Goal: Task Accomplishment & Management: Use online tool/utility

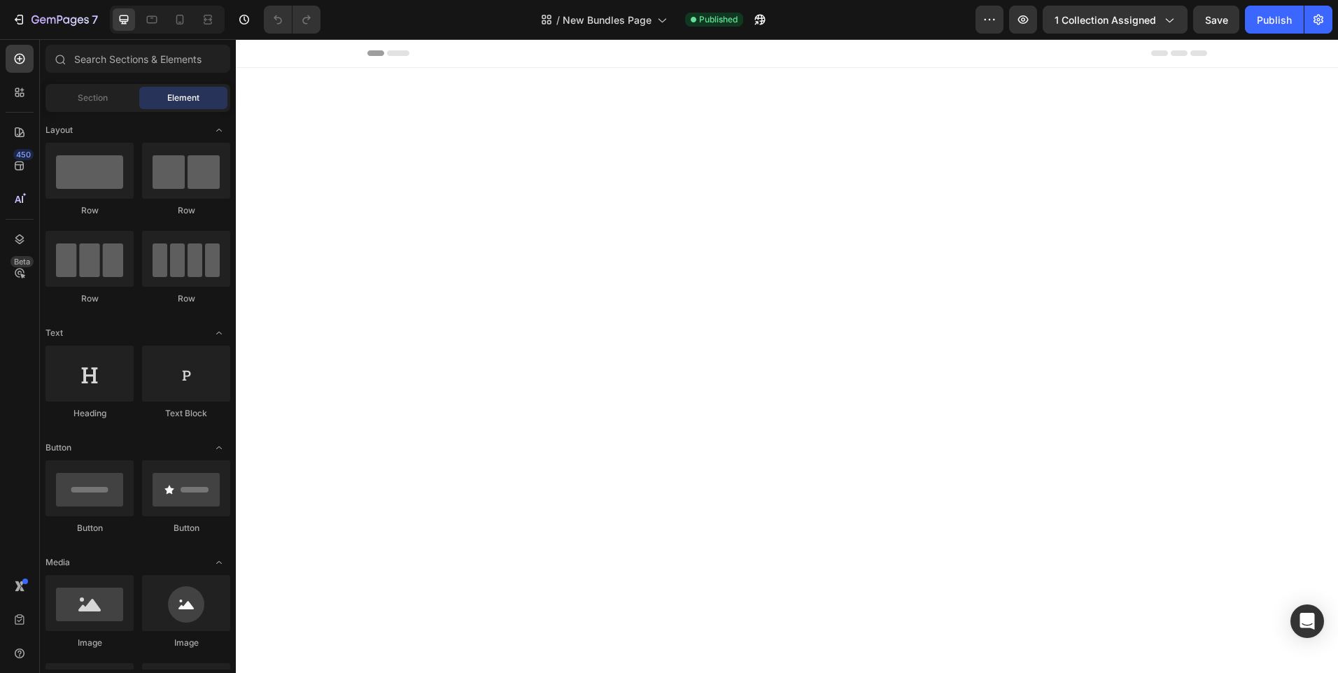
scroll to position [2023, 0]
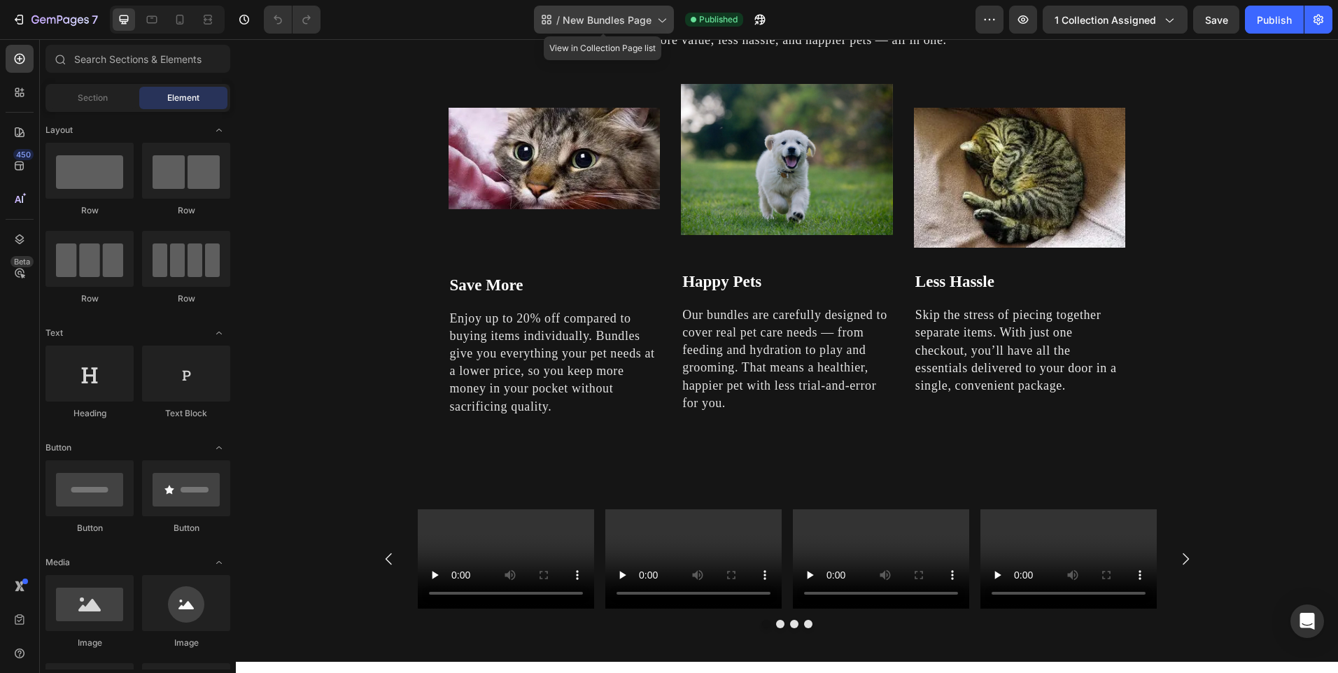
click at [614, 29] on div "/ New Bundles Page" at bounding box center [604, 20] width 140 height 28
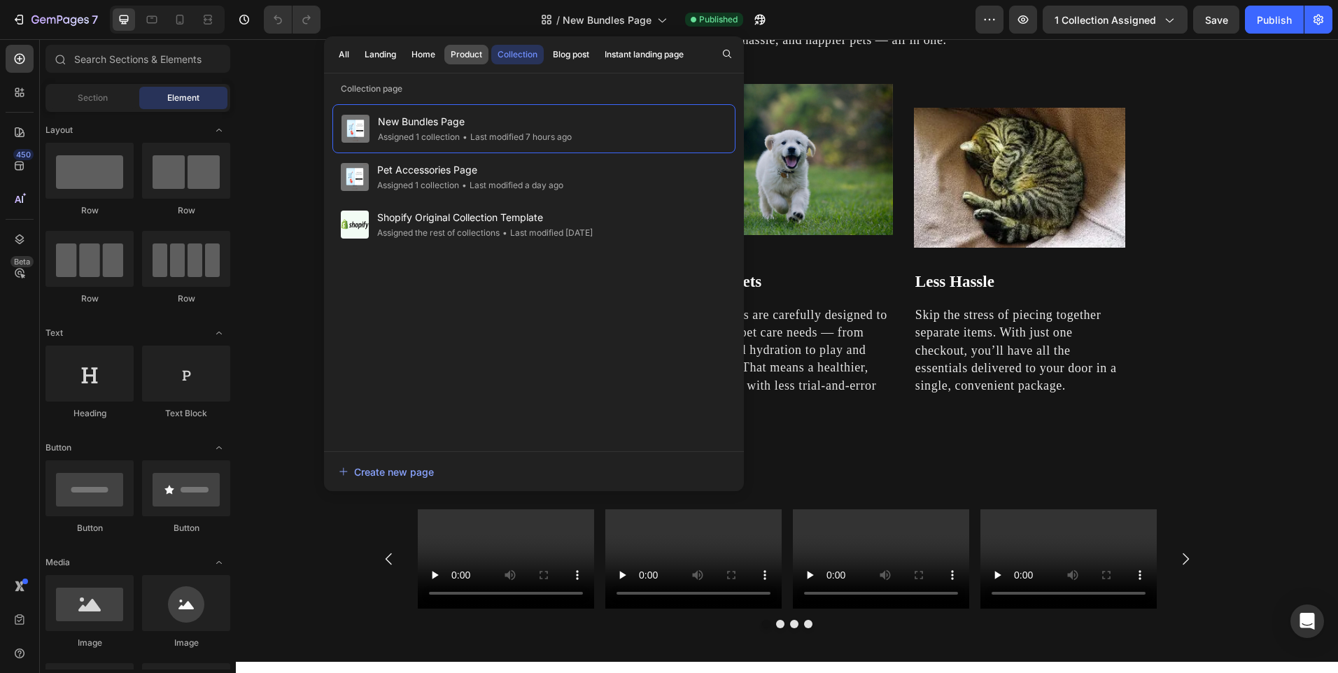
click at [456, 50] on div "Product" at bounding box center [467, 54] width 32 height 13
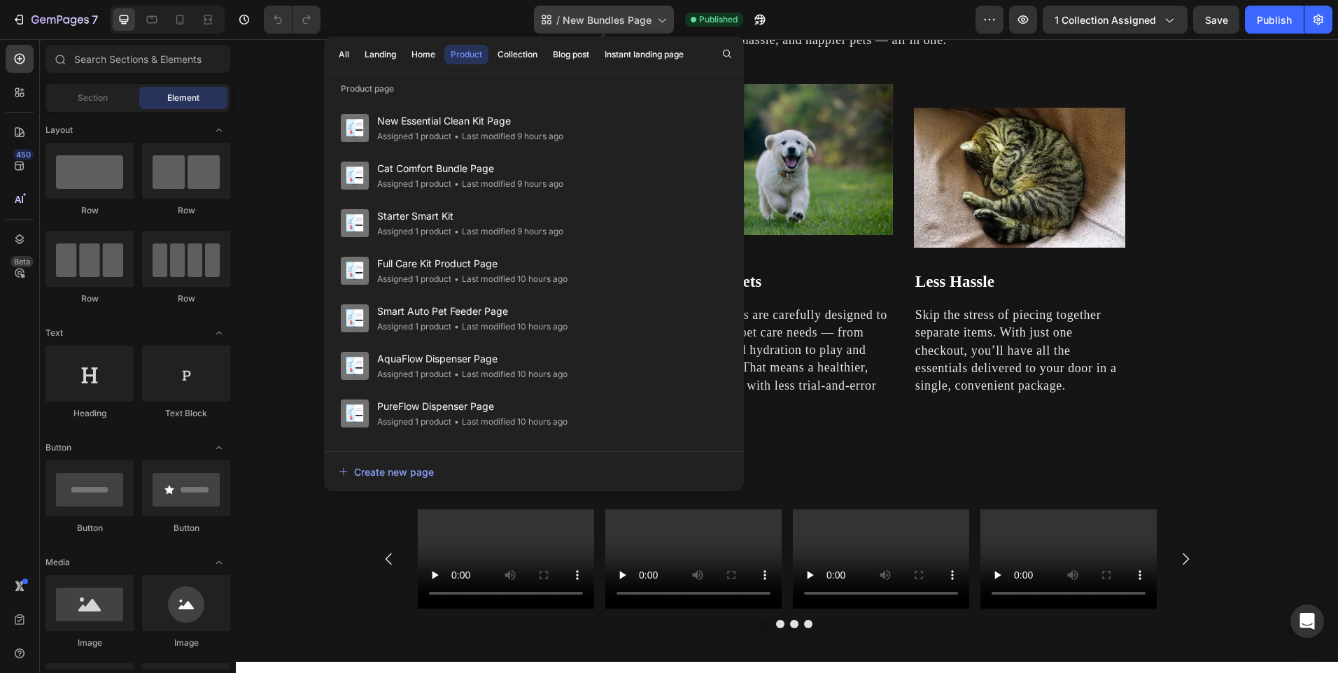
click at [617, 21] on span "New Bundles Page" at bounding box center [607, 20] width 89 height 15
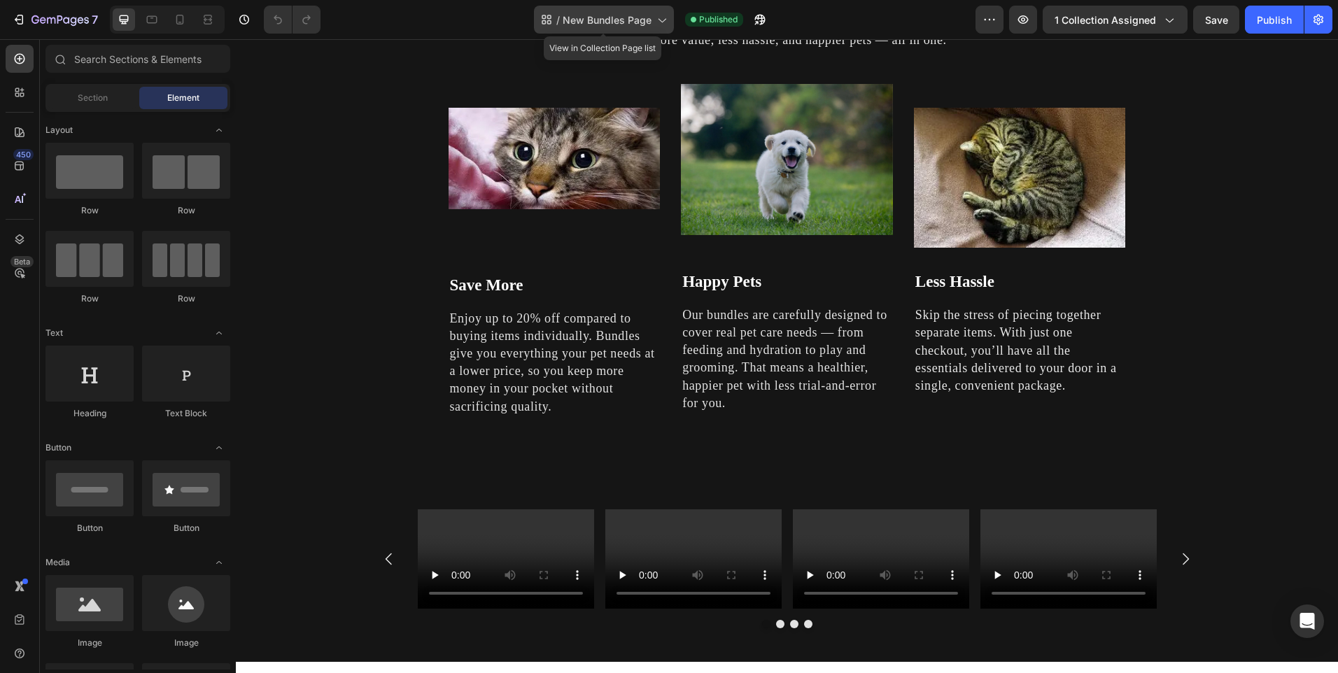
click at [599, 21] on span "New Bundles Page" at bounding box center [607, 20] width 89 height 15
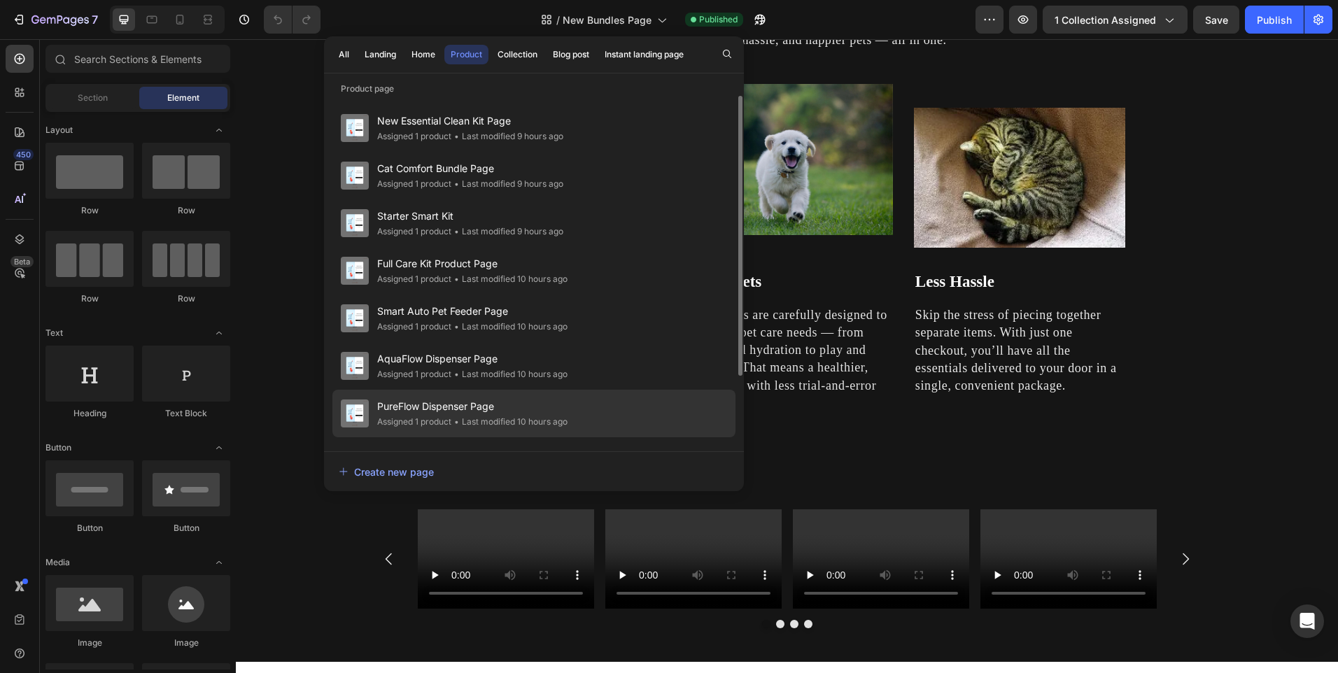
scroll to position [87, 0]
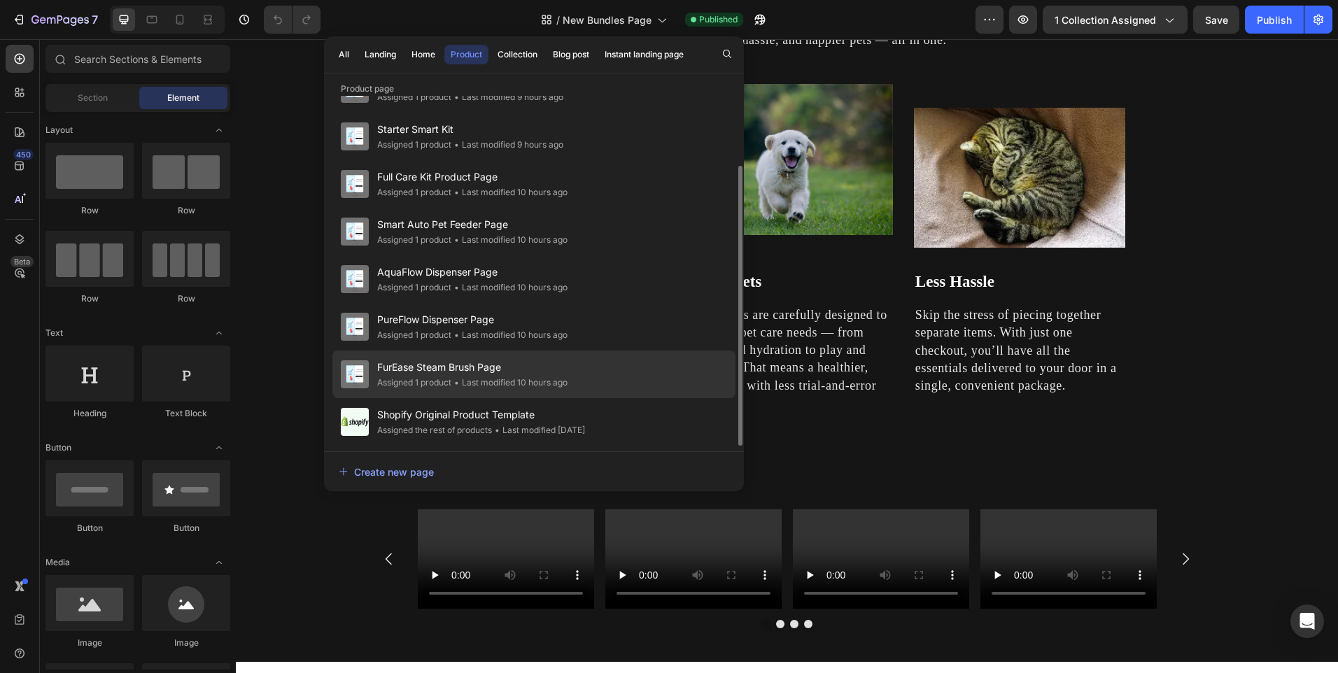
click at [496, 379] on div "• Last modified 10 hours ago" at bounding box center [510, 383] width 116 height 14
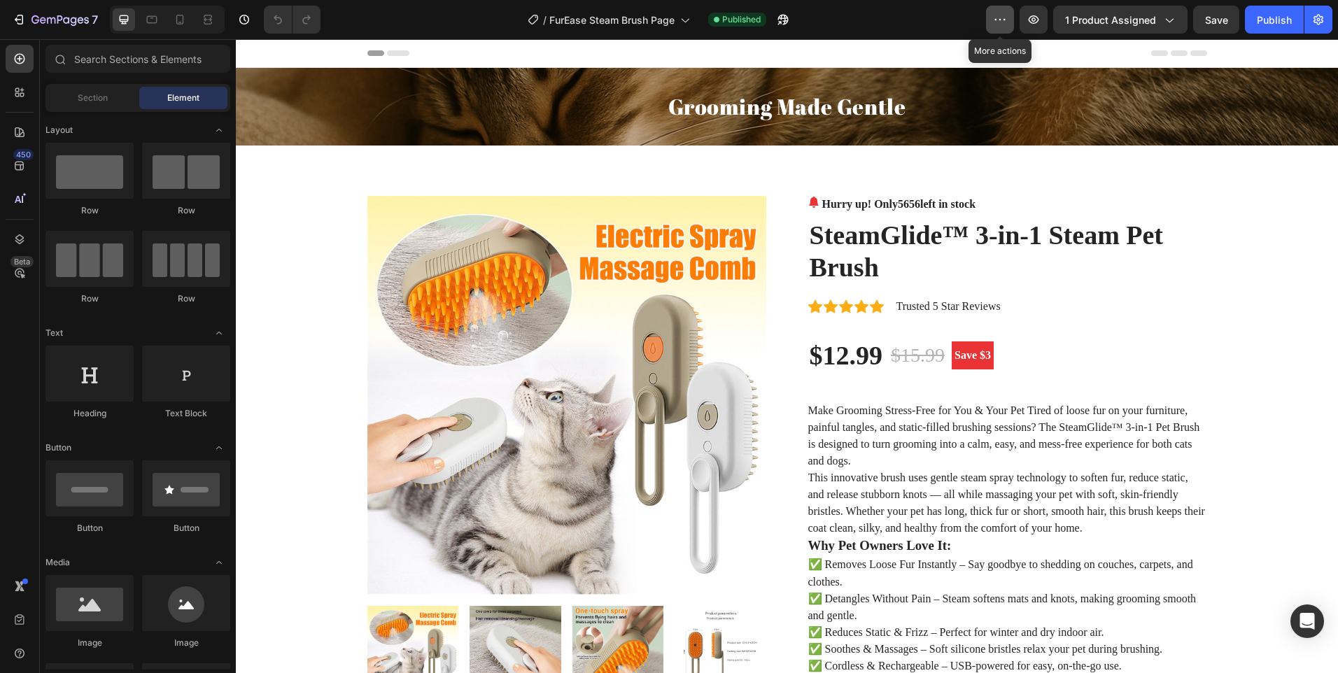
click at [1005, 21] on icon "button" at bounding box center [1000, 20] width 14 height 14
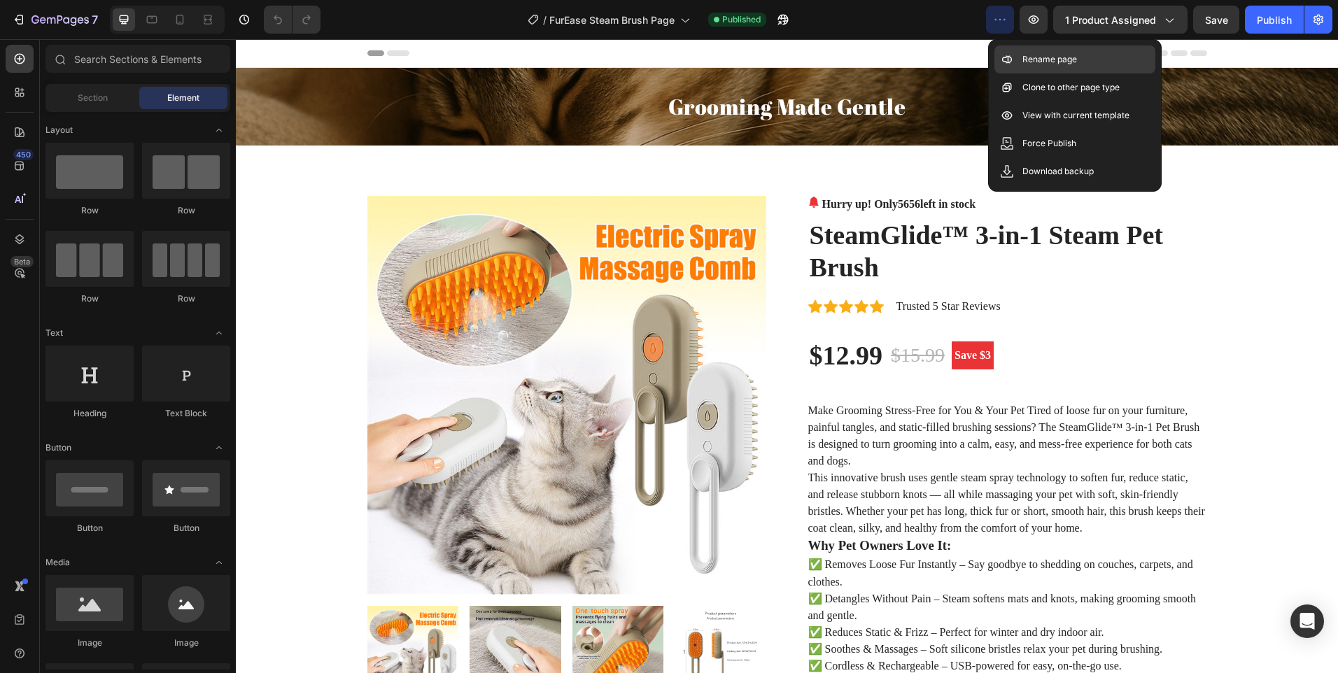
click at [1067, 62] on p "Rename page" at bounding box center [1050, 60] width 55 height 14
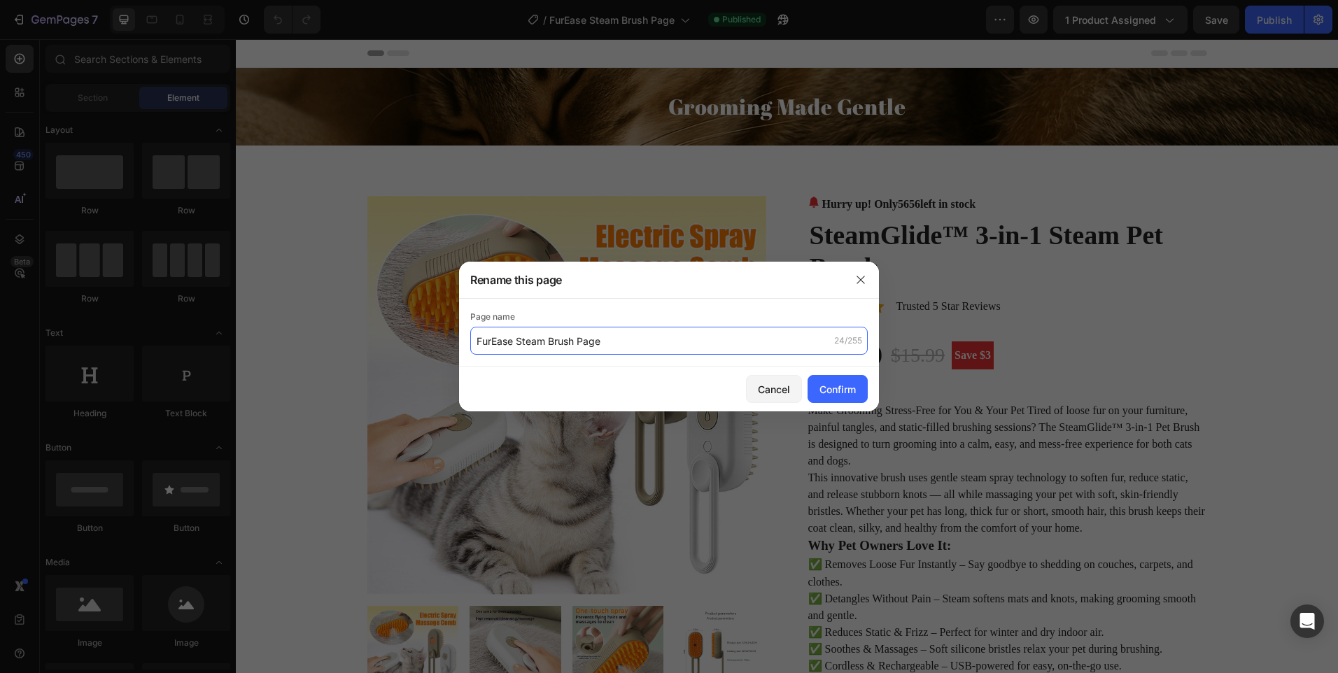
click at [496, 340] on input "FurEase Steam Brush Page" at bounding box center [669, 341] width 398 height 28
click at [545, 343] on input "SteamGlide ase Steam Brush Page" at bounding box center [669, 341] width 398 height 28
type input "SteamGlide Steam Brush Page"
click at [819, 398] on button "Confirm" at bounding box center [838, 389] width 60 height 28
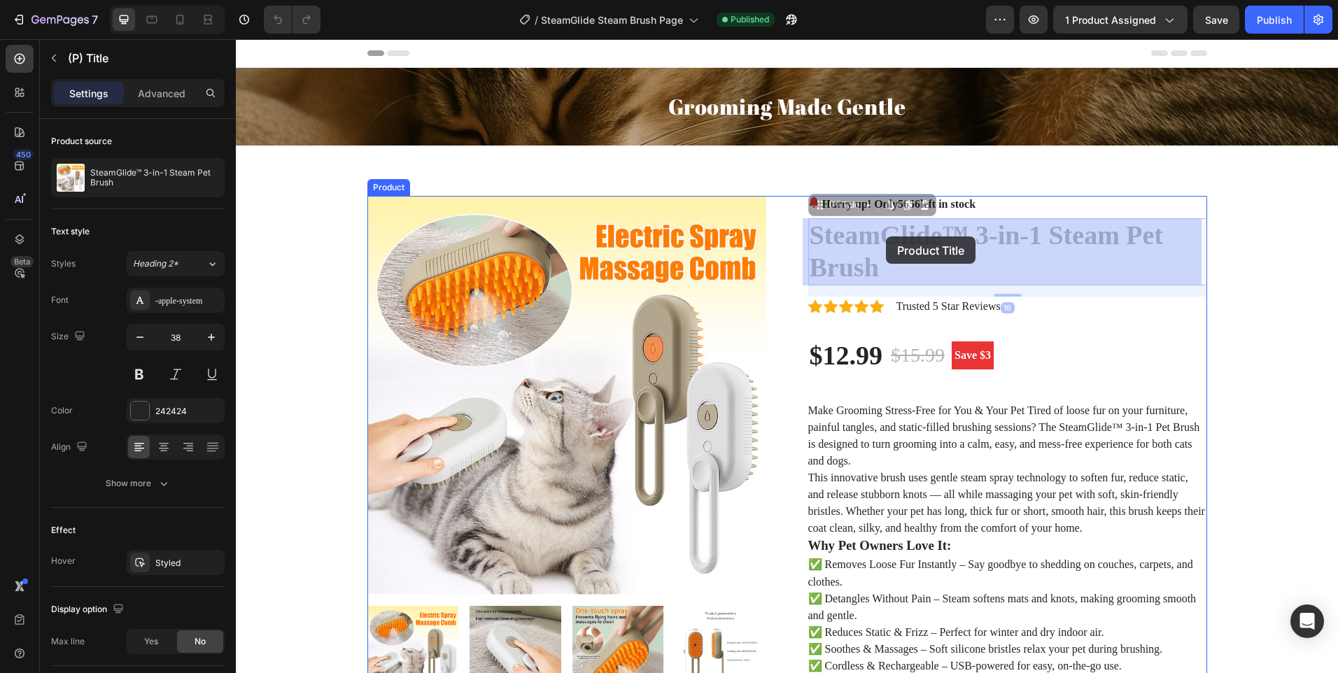
drag, startPoint x: 959, startPoint y: 231, endPoint x: 886, endPoint y: 237, distance: 73.0
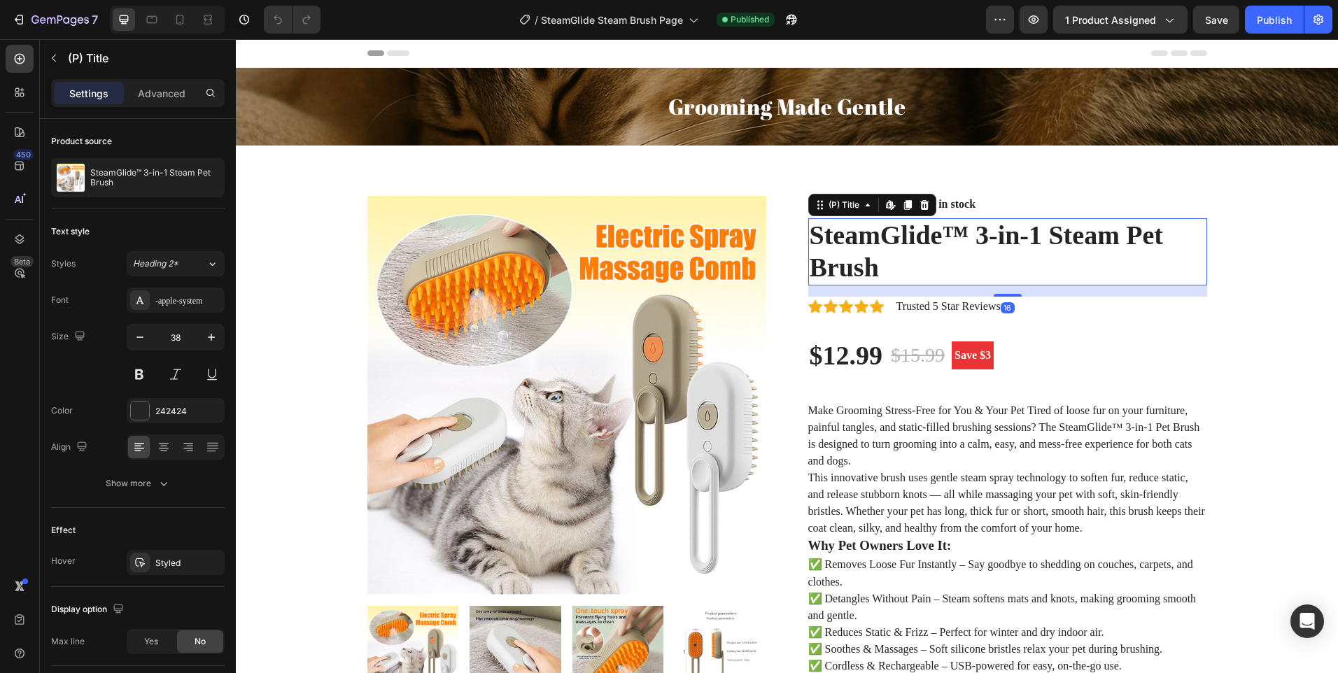
click at [942, 234] on h2 "SteamGlide™ 3-in-1 Steam Pet Brush" at bounding box center [1008, 251] width 399 height 67
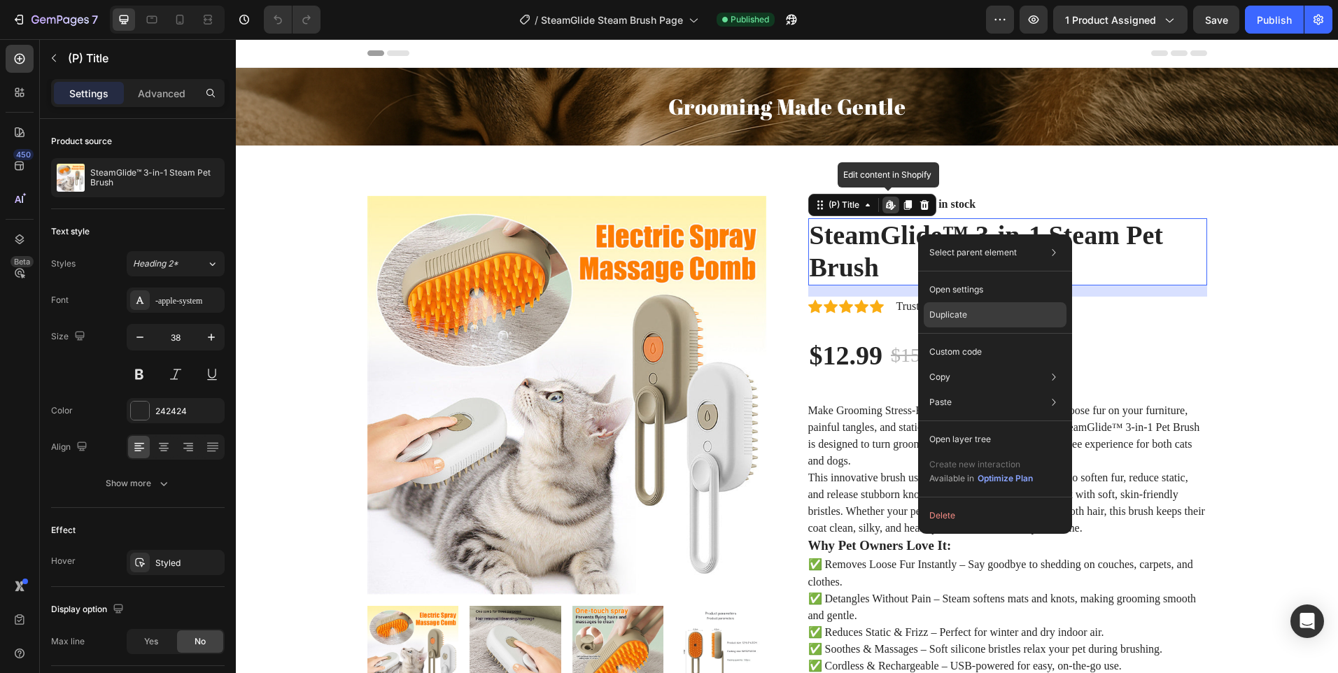
click at [973, 340] on div "Duplicate" at bounding box center [995, 352] width 143 height 25
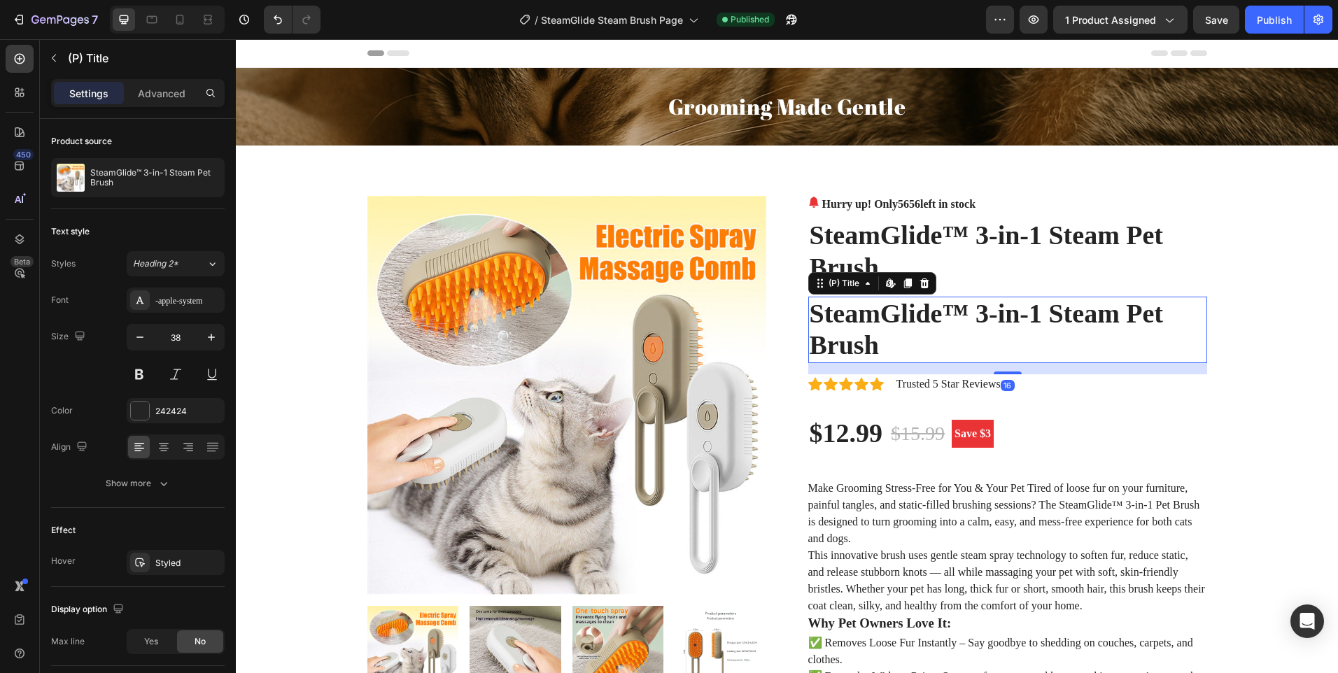
click at [900, 305] on h2 "SteamGlide™ 3-in-1 Steam Pet Brush" at bounding box center [1008, 330] width 399 height 67
click at [926, 286] on div at bounding box center [924, 283] width 17 height 17
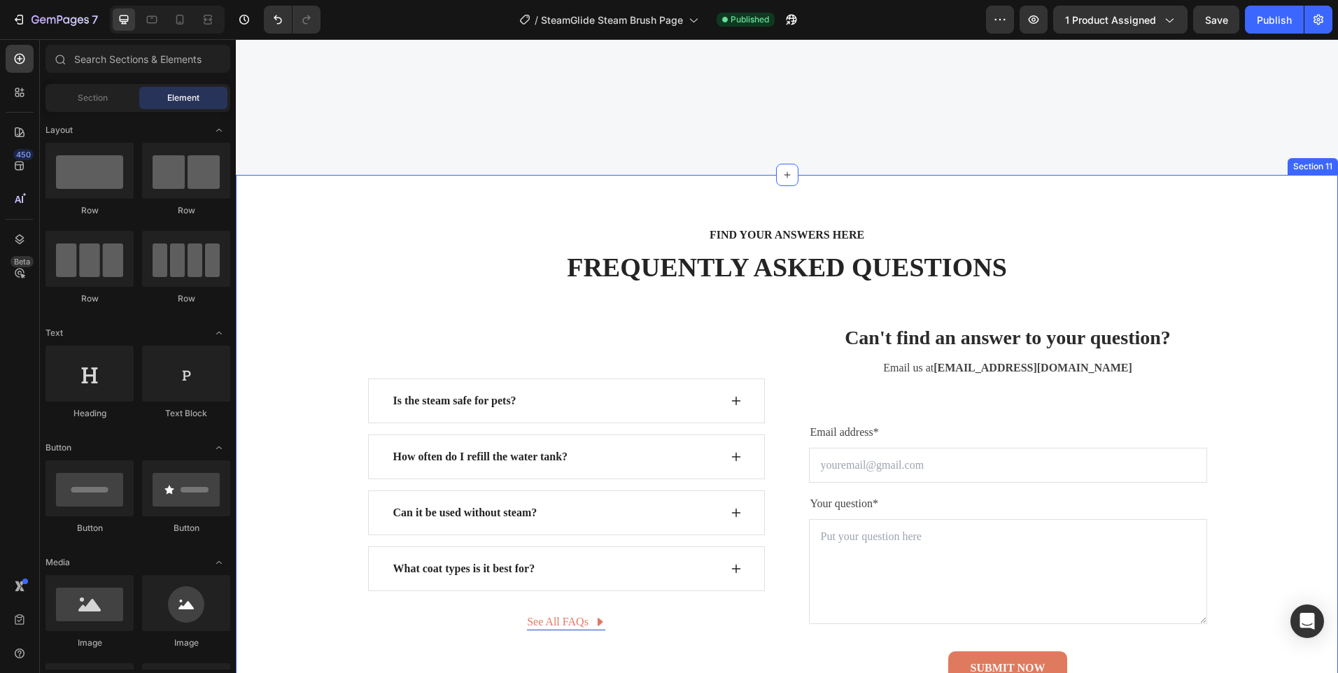
scroll to position [5040, 0]
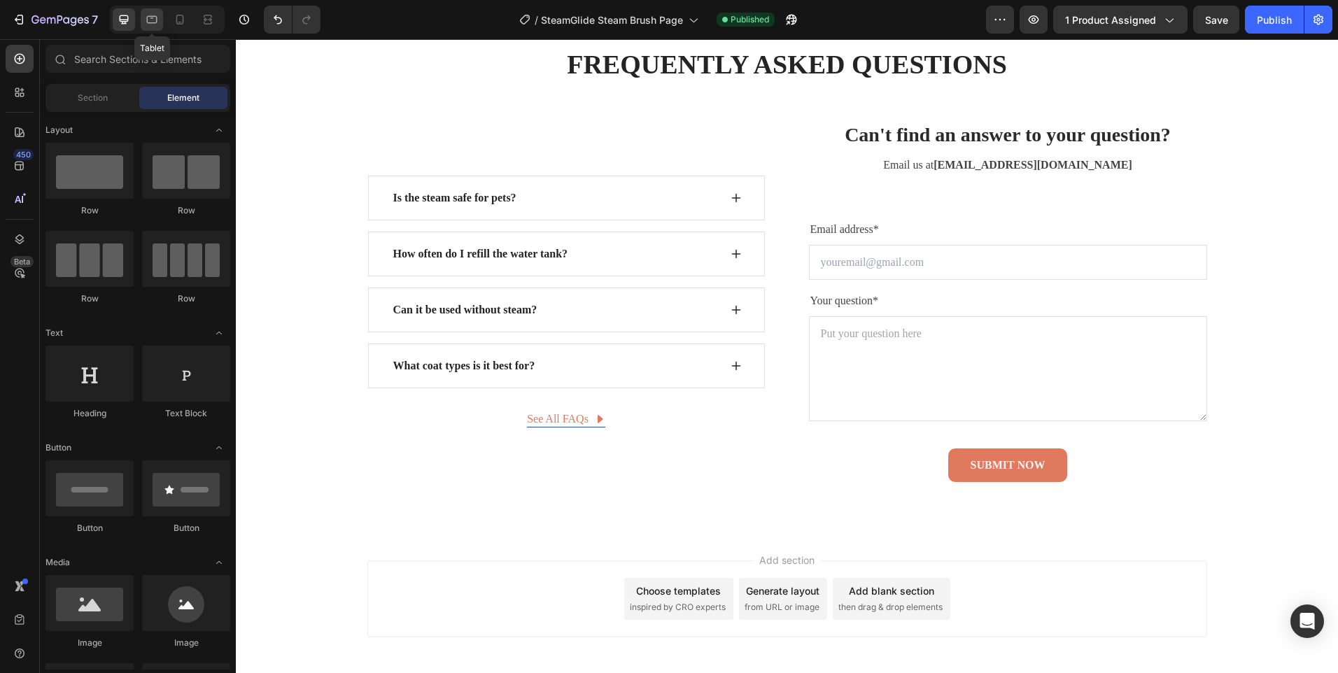
click at [148, 12] on div at bounding box center [152, 19] width 22 height 22
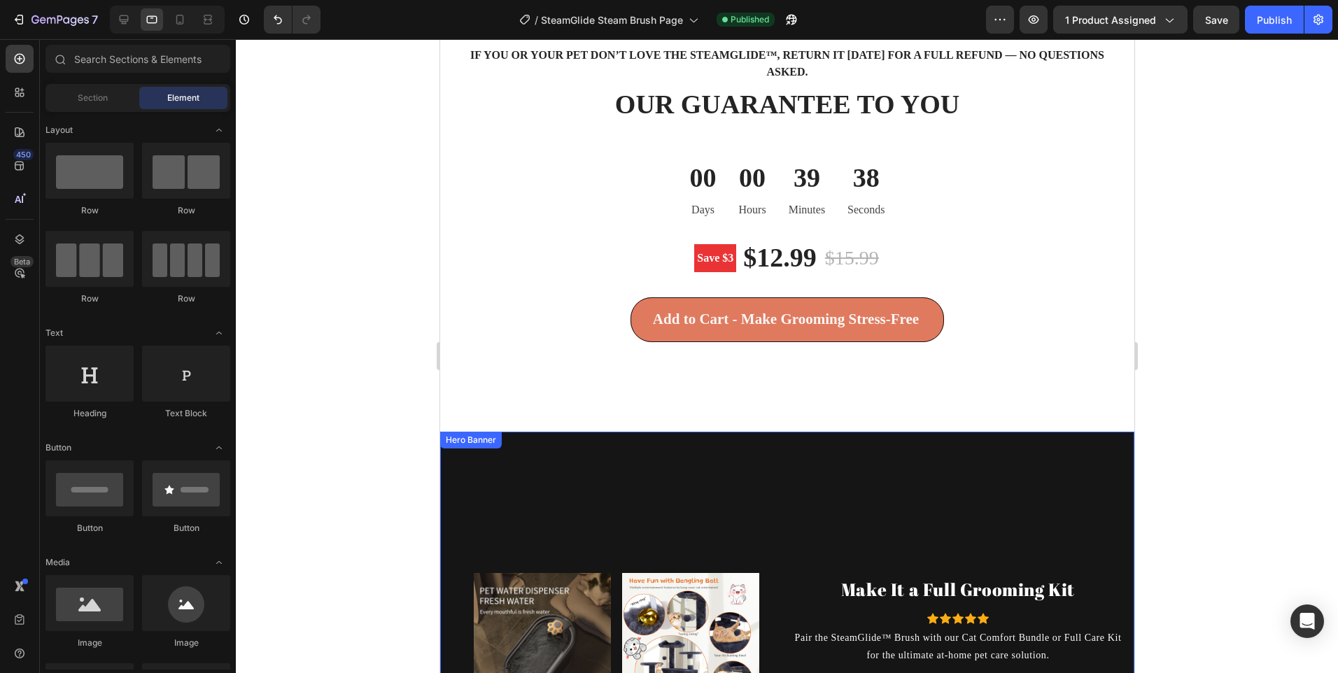
scroll to position [3158, 0]
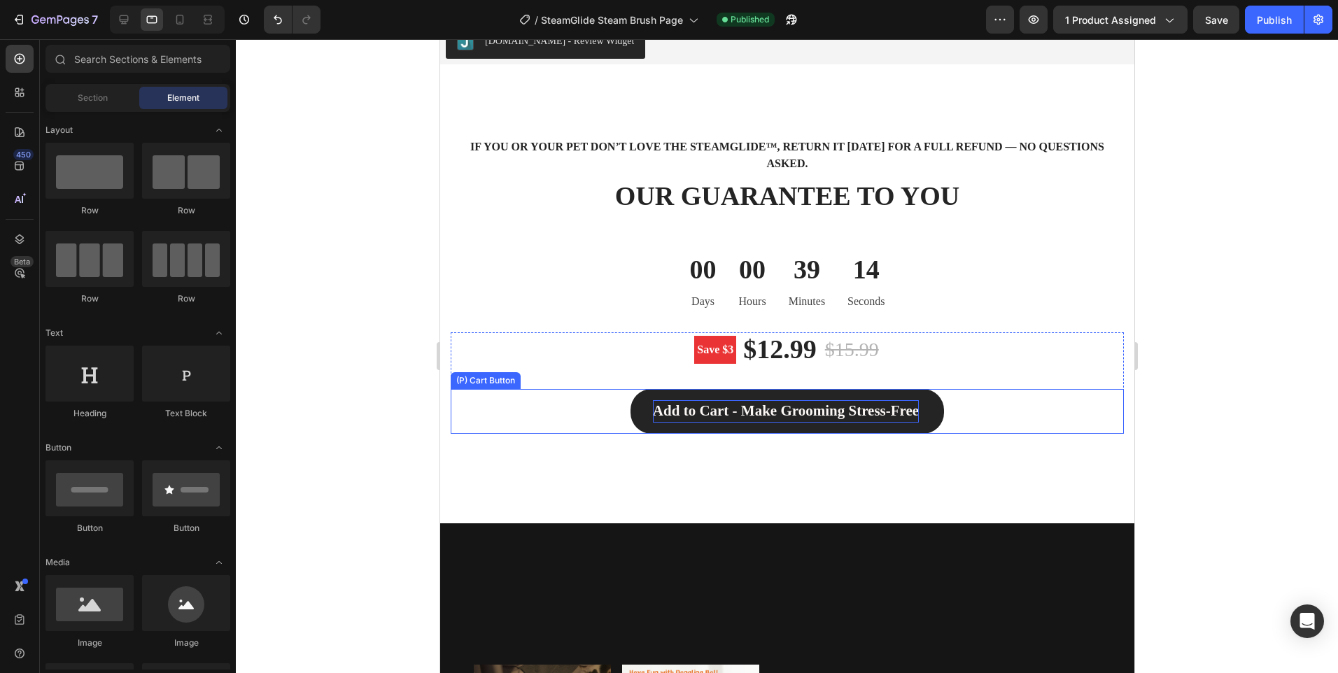
click at [750, 408] on div "Add to Cart - Make Grooming Stress-Free" at bounding box center [785, 411] width 266 height 22
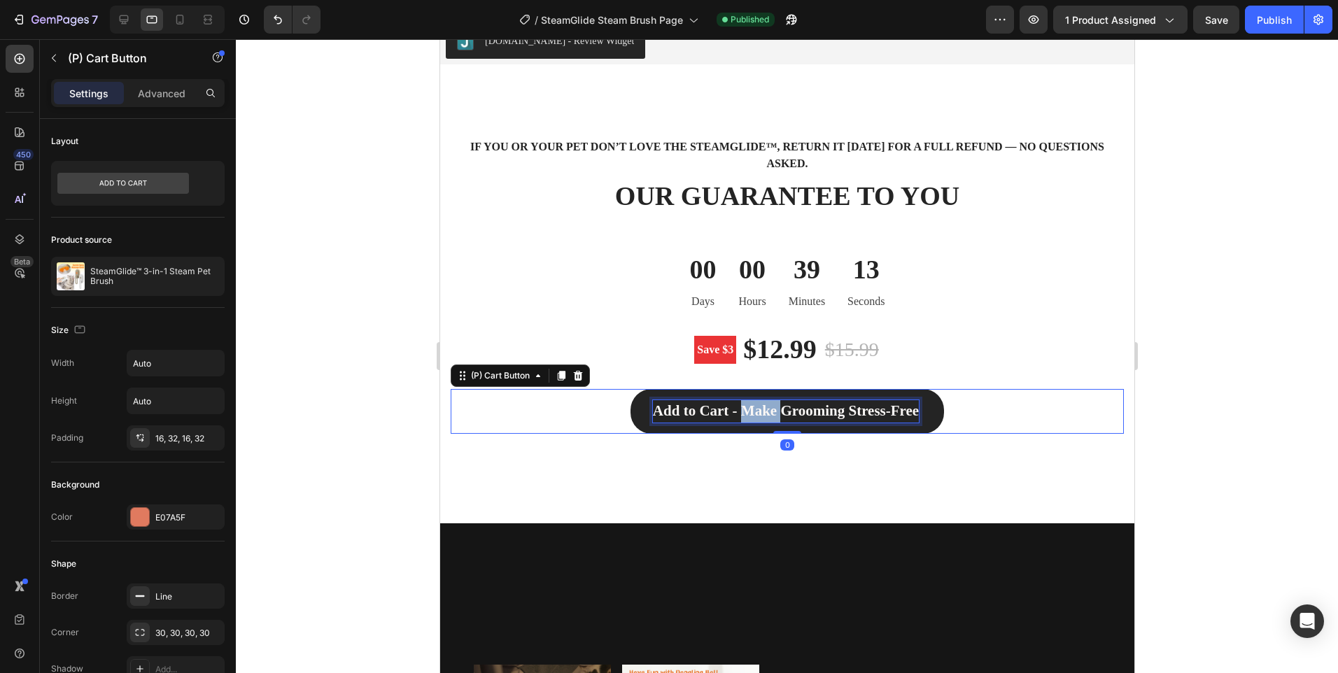
click at [750, 408] on p "Add to Cart - Make Grooming Stress-Free" at bounding box center [785, 411] width 266 height 22
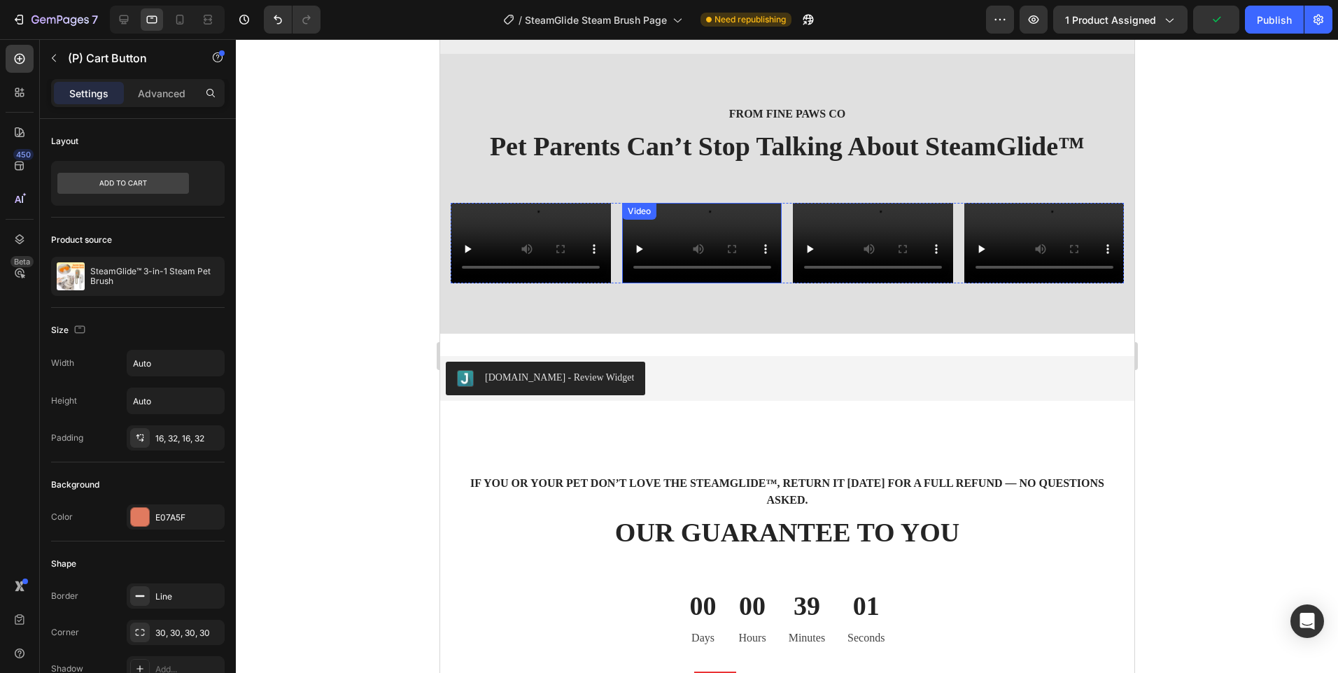
scroll to position [2458, 0]
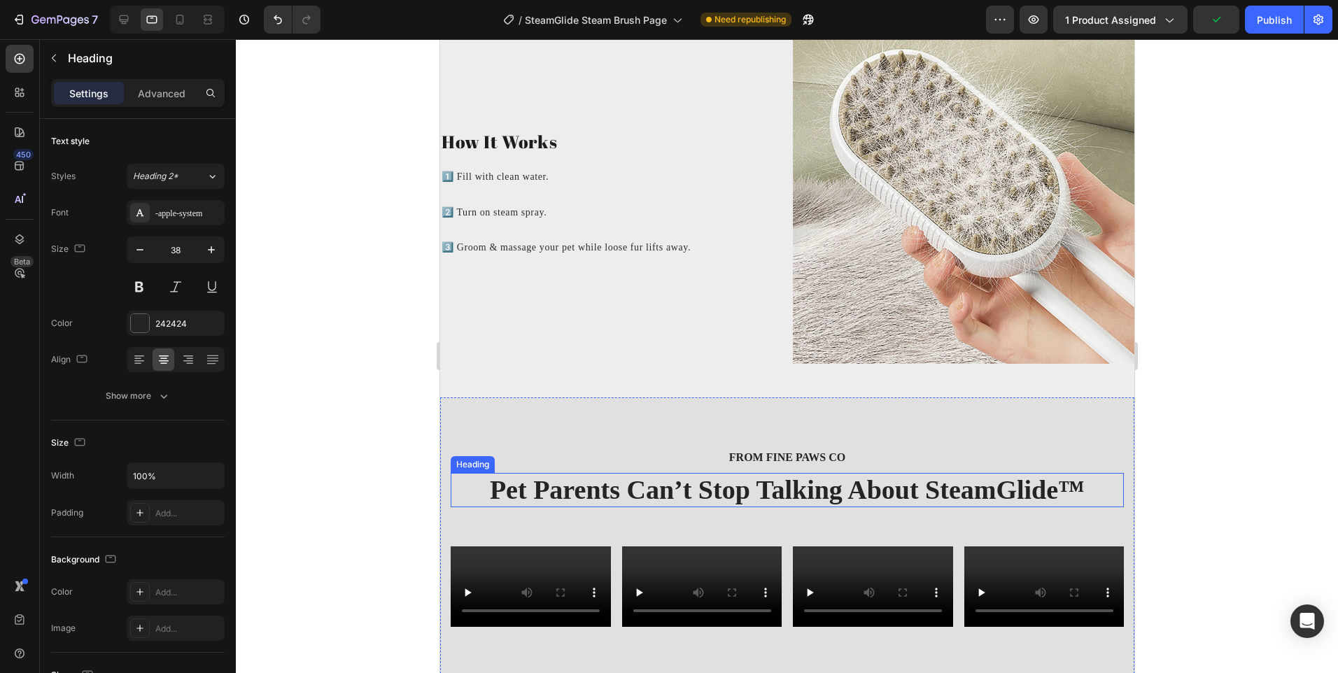
click at [661, 481] on h2 "Pet Parents Can’t Stop Talking About SteamGlide™" at bounding box center [786, 490] width 673 height 35
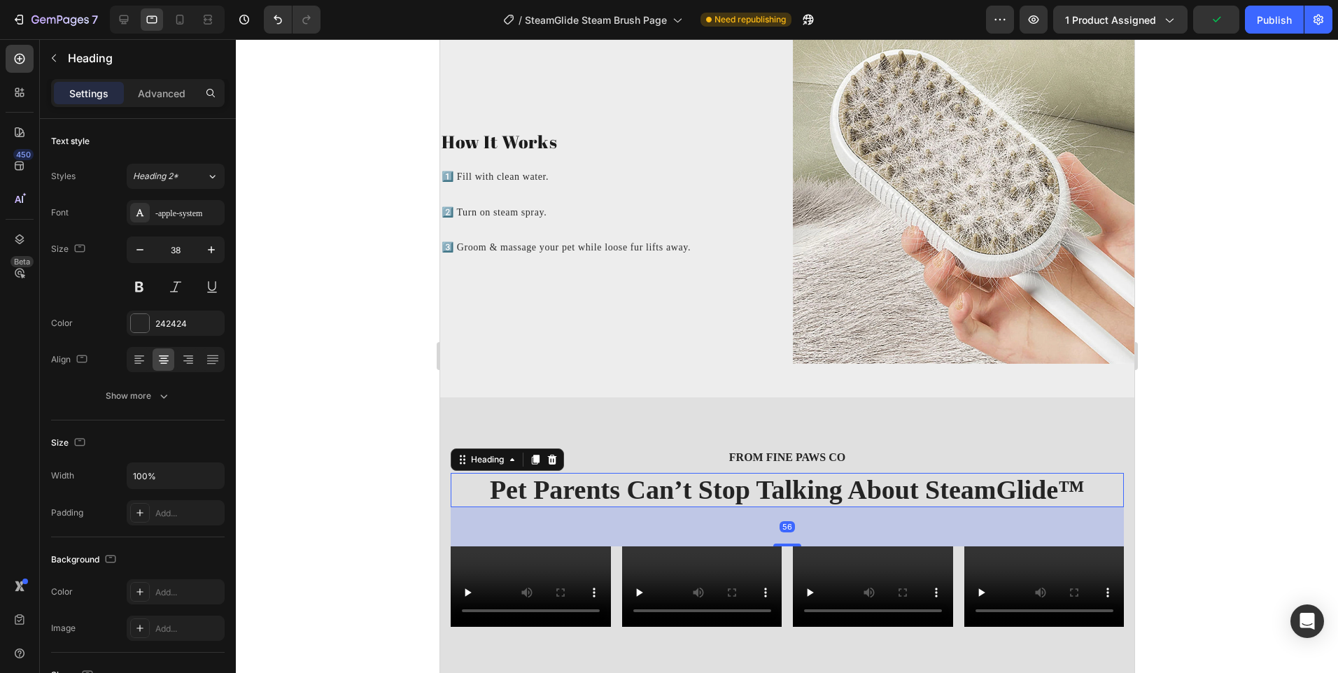
click at [661, 481] on h2 "Pet Parents Can’t Stop Talking About SteamGlide™" at bounding box center [786, 490] width 673 height 35
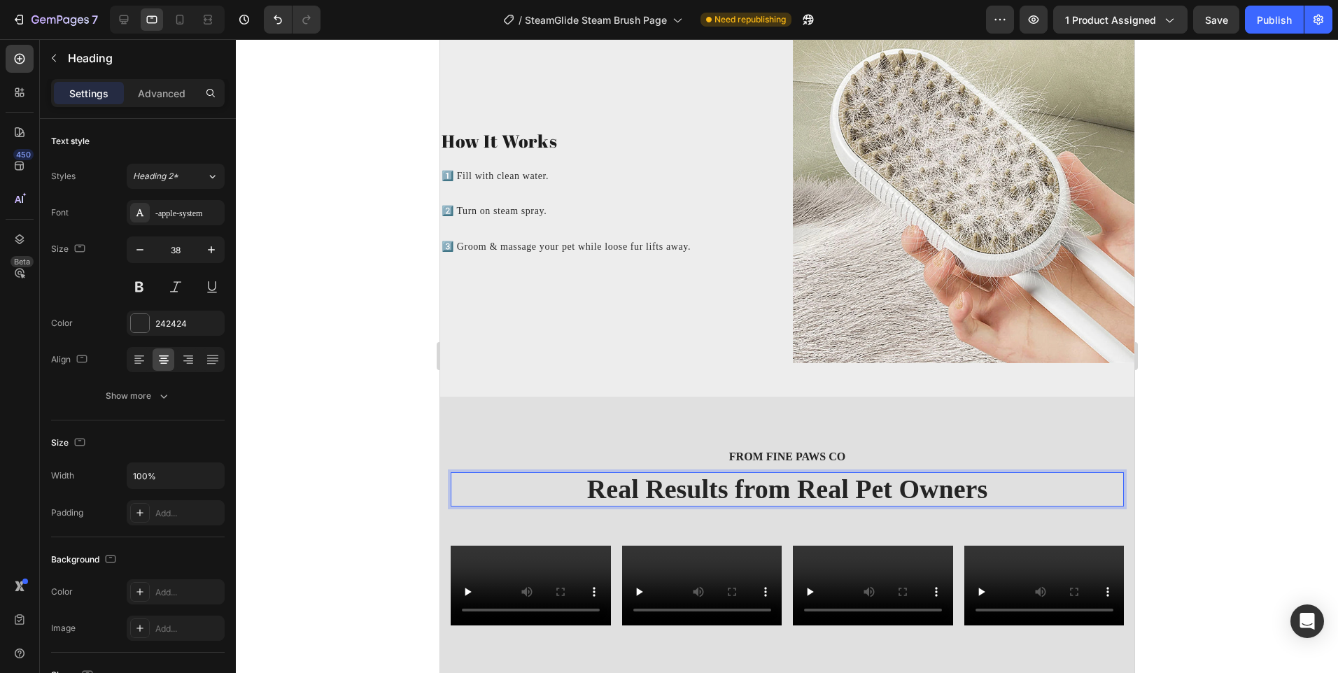
scroll to position [2388, 0]
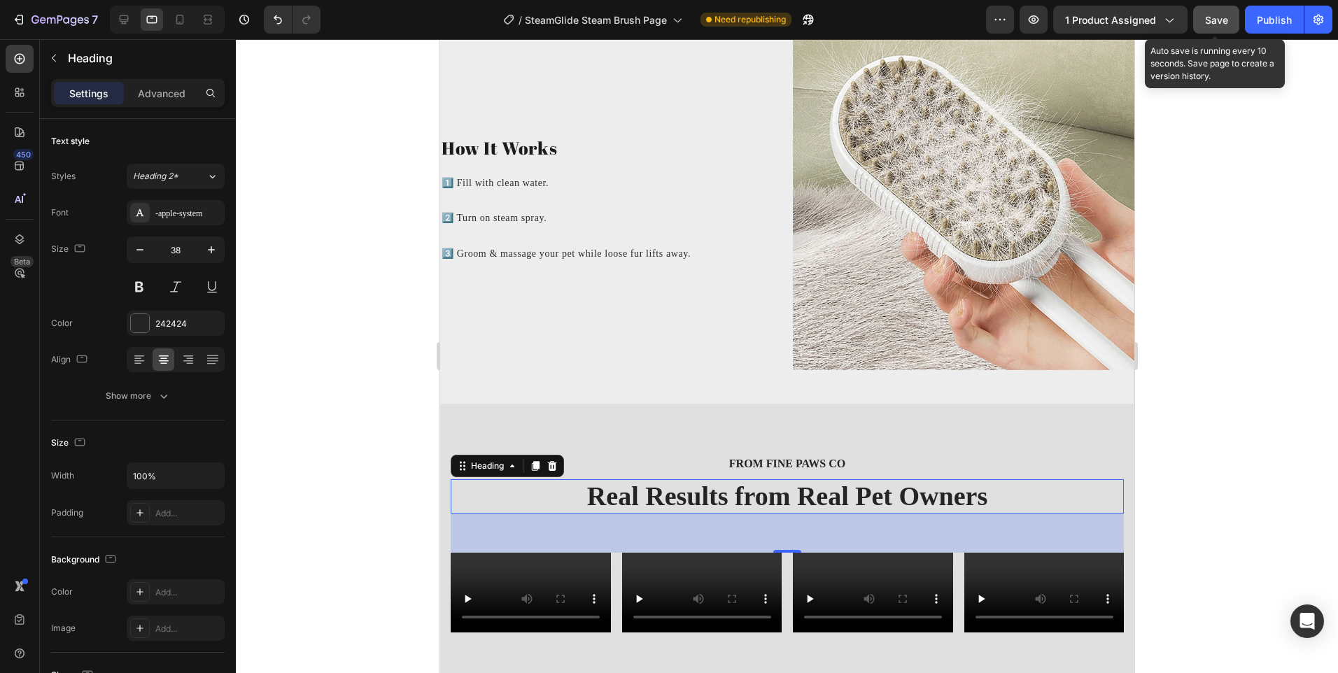
click at [1205, 29] on button "Save" at bounding box center [1217, 20] width 46 height 28
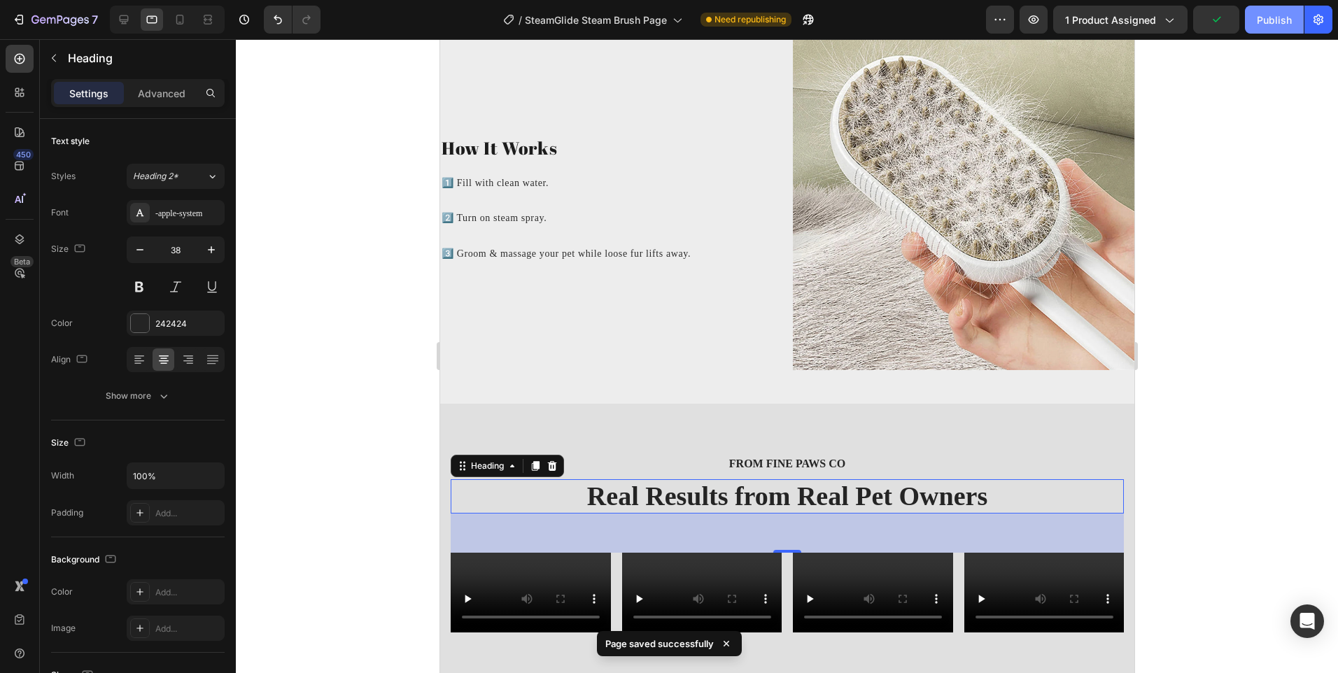
click at [1272, 21] on div "Publish" at bounding box center [1274, 20] width 35 height 15
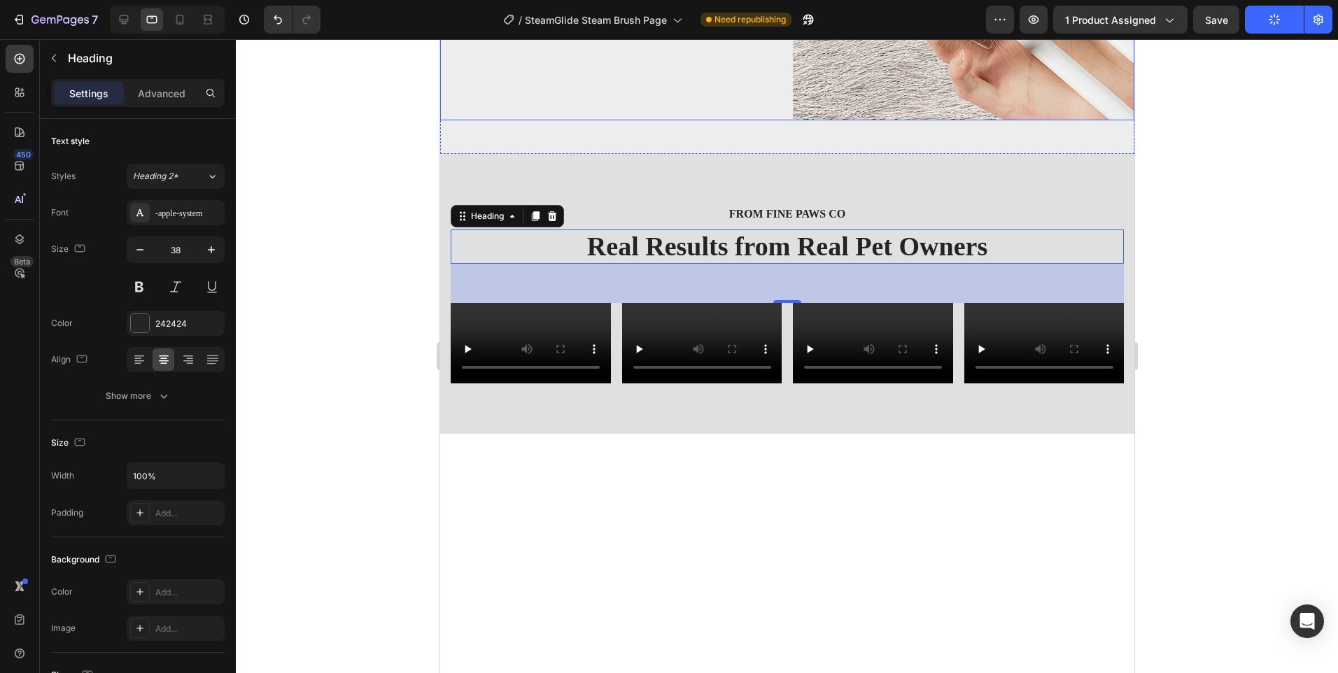
scroll to position [2738, 0]
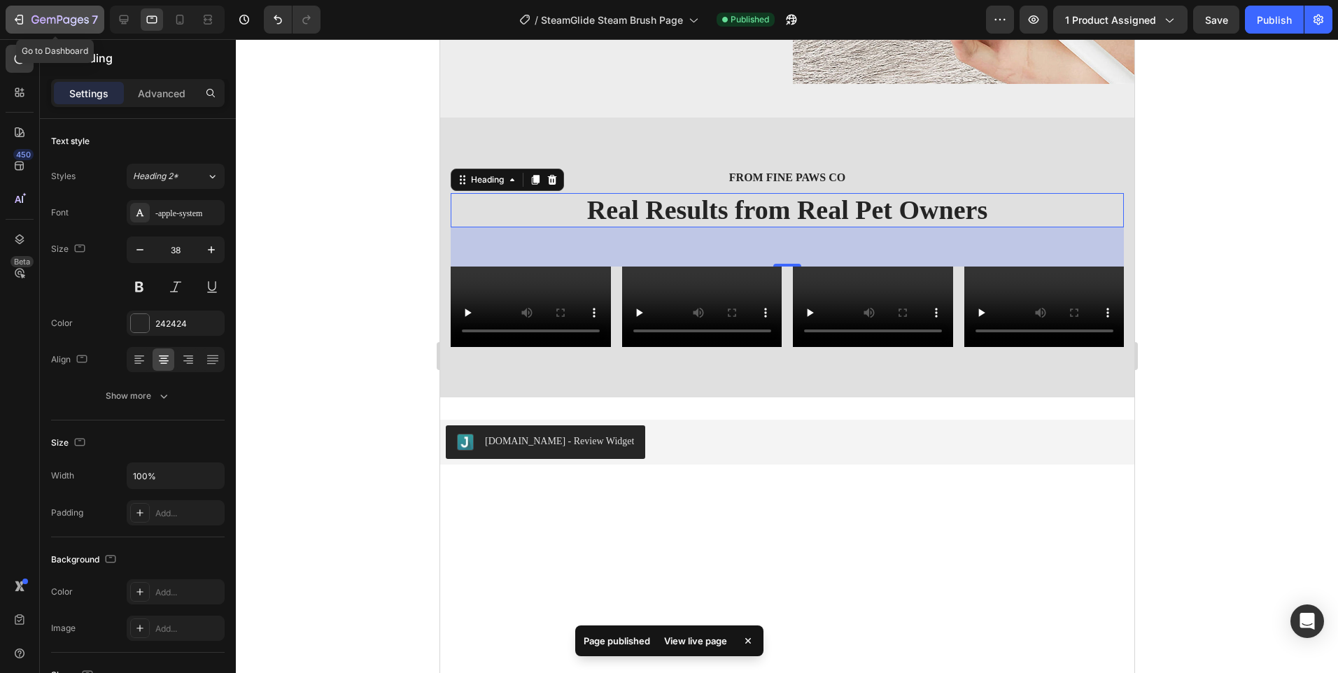
click at [81, 13] on div "7" at bounding box center [65, 19] width 67 height 17
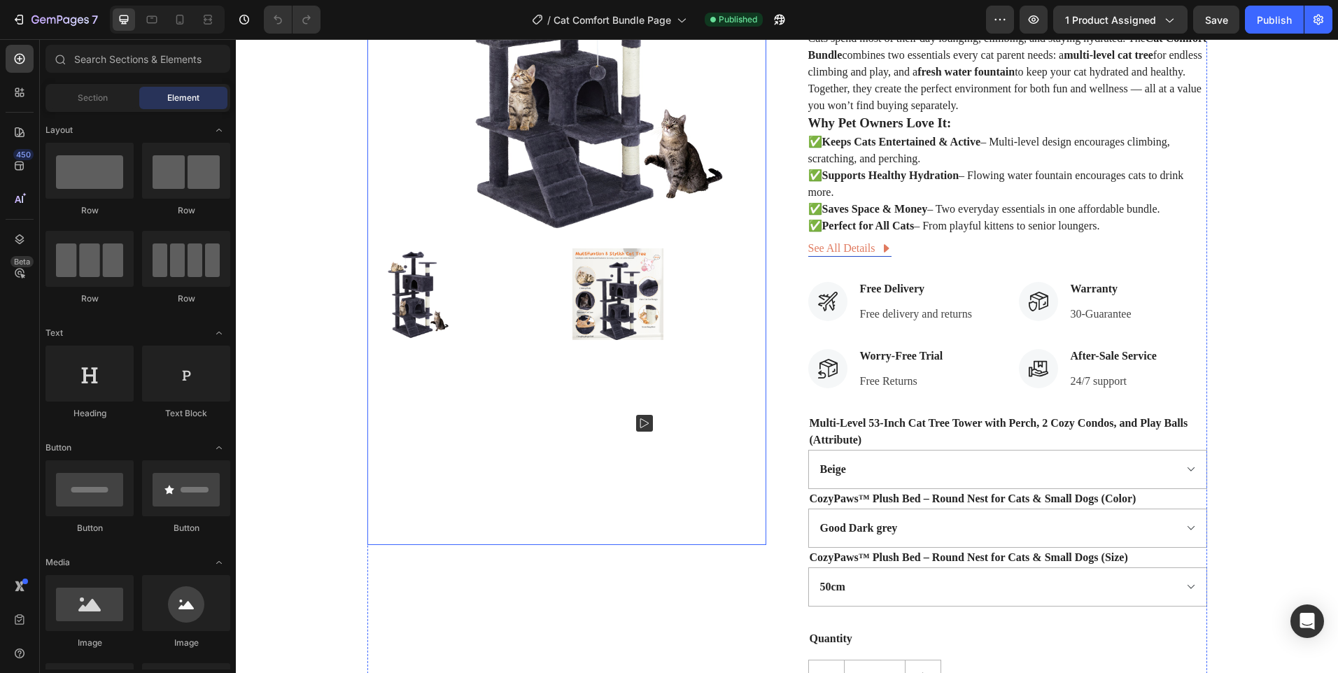
scroll to position [420, 0]
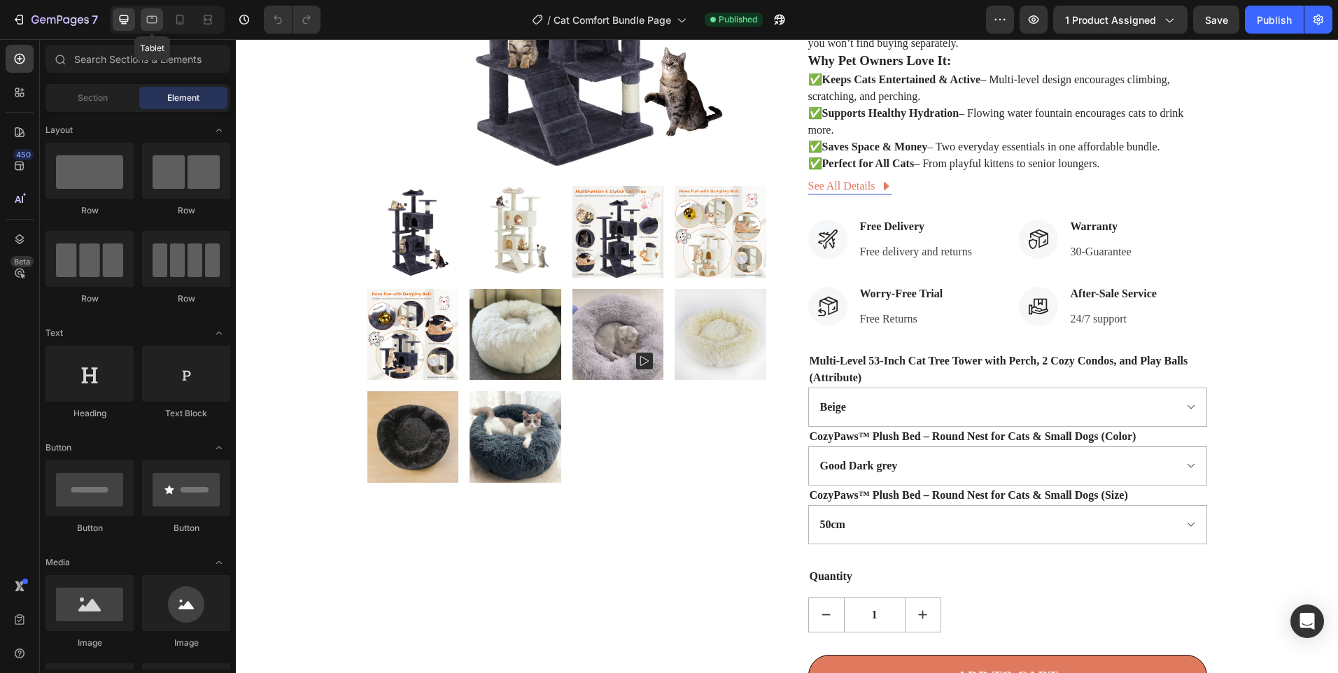
click at [159, 24] on icon at bounding box center [152, 20] width 14 height 14
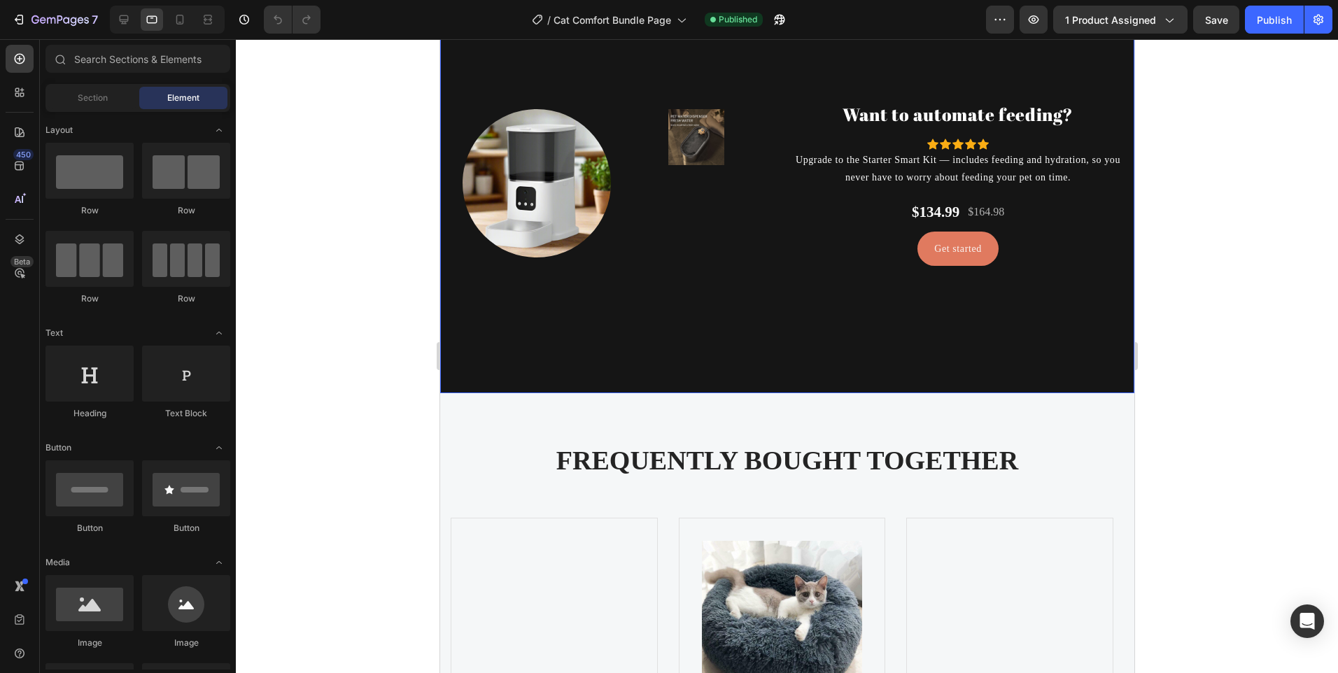
scroll to position [3500, 0]
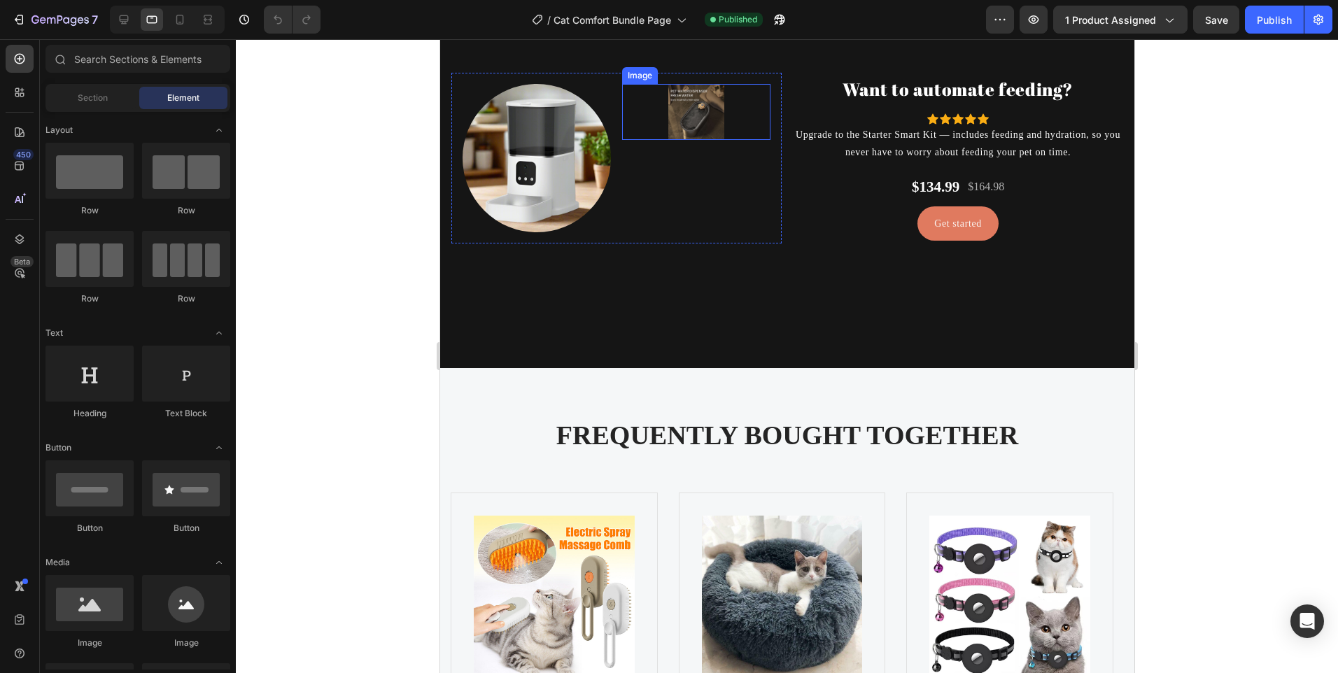
click at [680, 94] on img at bounding box center [696, 112] width 56 height 56
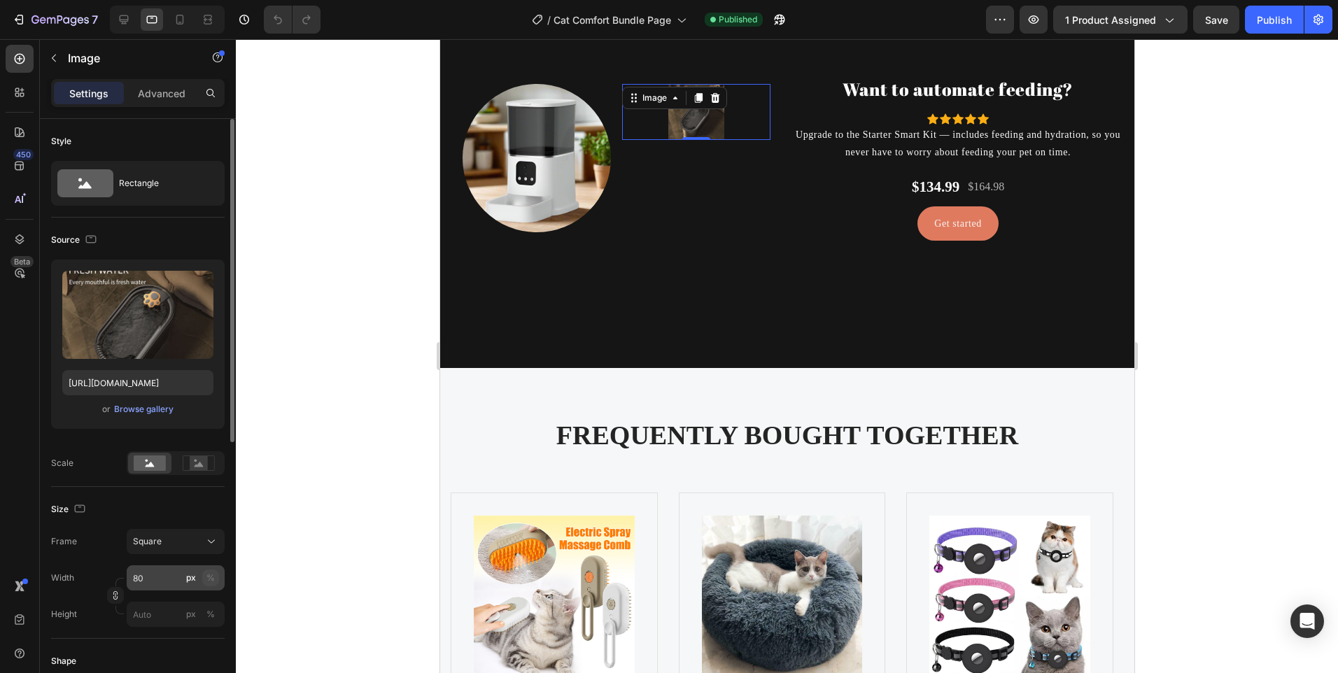
click at [213, 579] on div "%" at bounding box center [211, 578] width 8 height 13
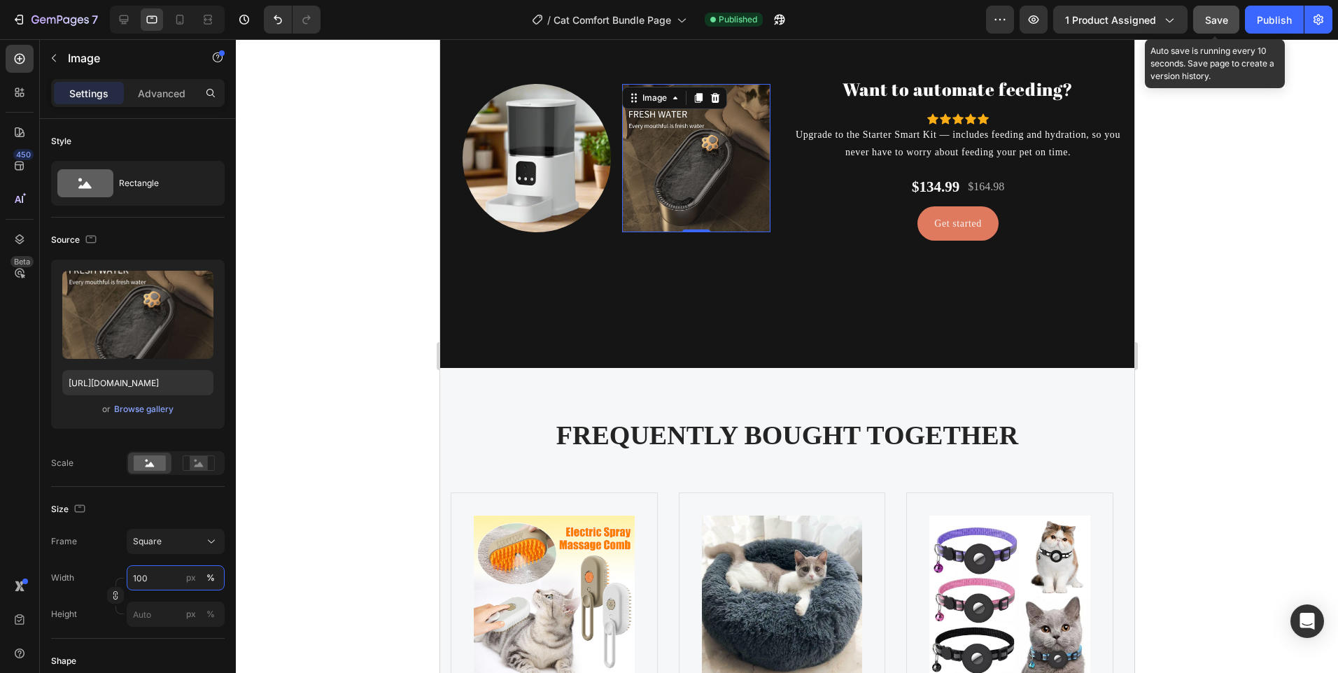
type input "100"
click at [1213, 8] on button "Save" at bounding box center [1217, 20] width 46 height 28
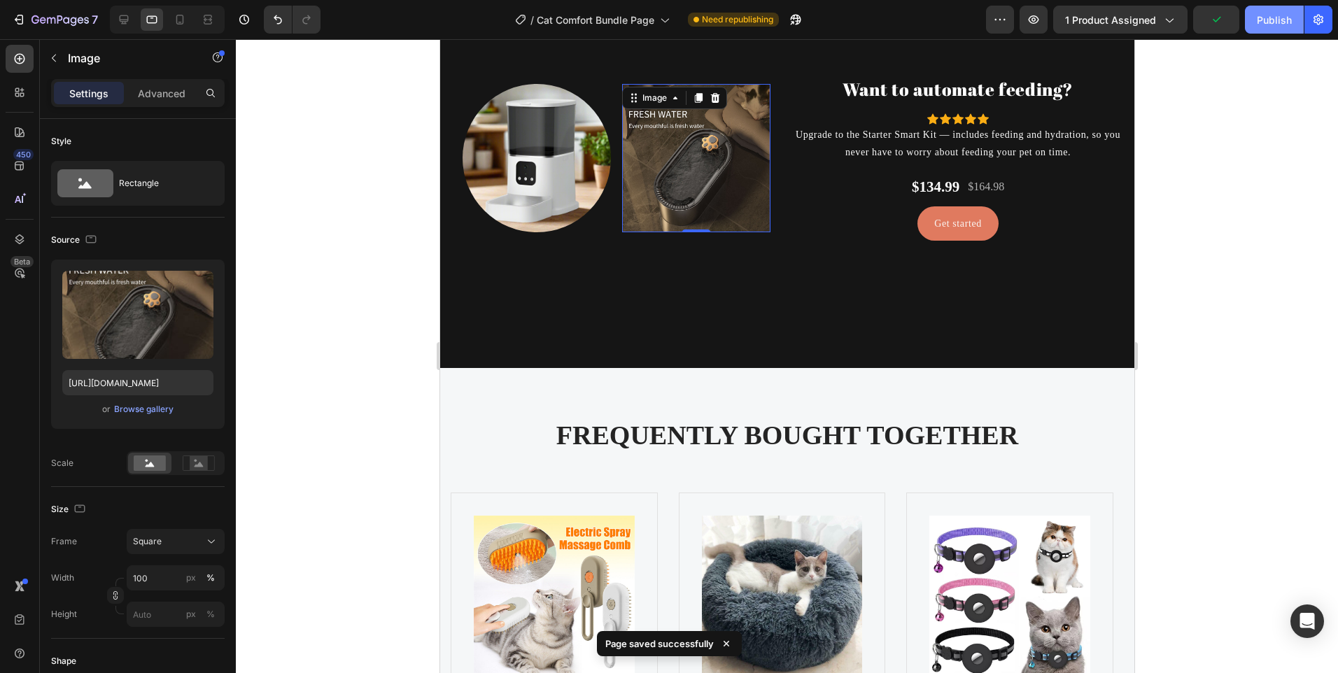
click at [1269, 25] on div "Publish" at bounding box center [1274, 20] width 35 height 15
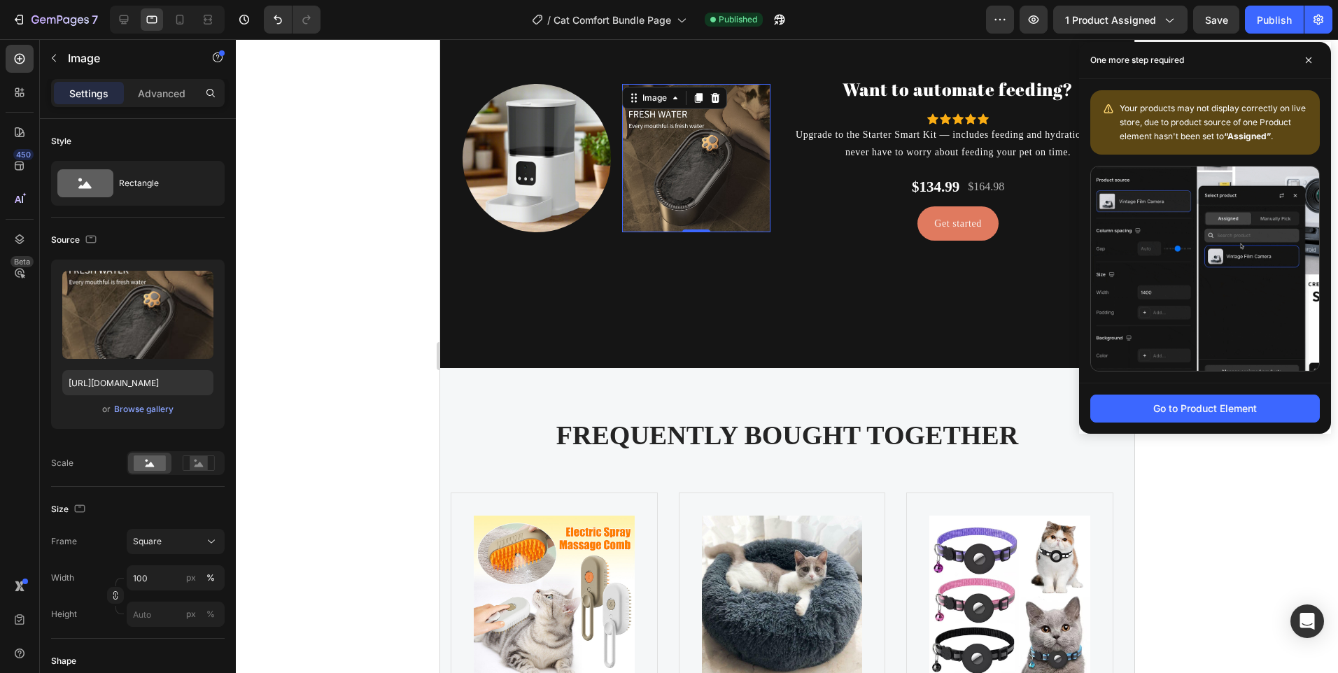
click at [300, 82] on div at bounding box center [787, 356] width 1103 height 634
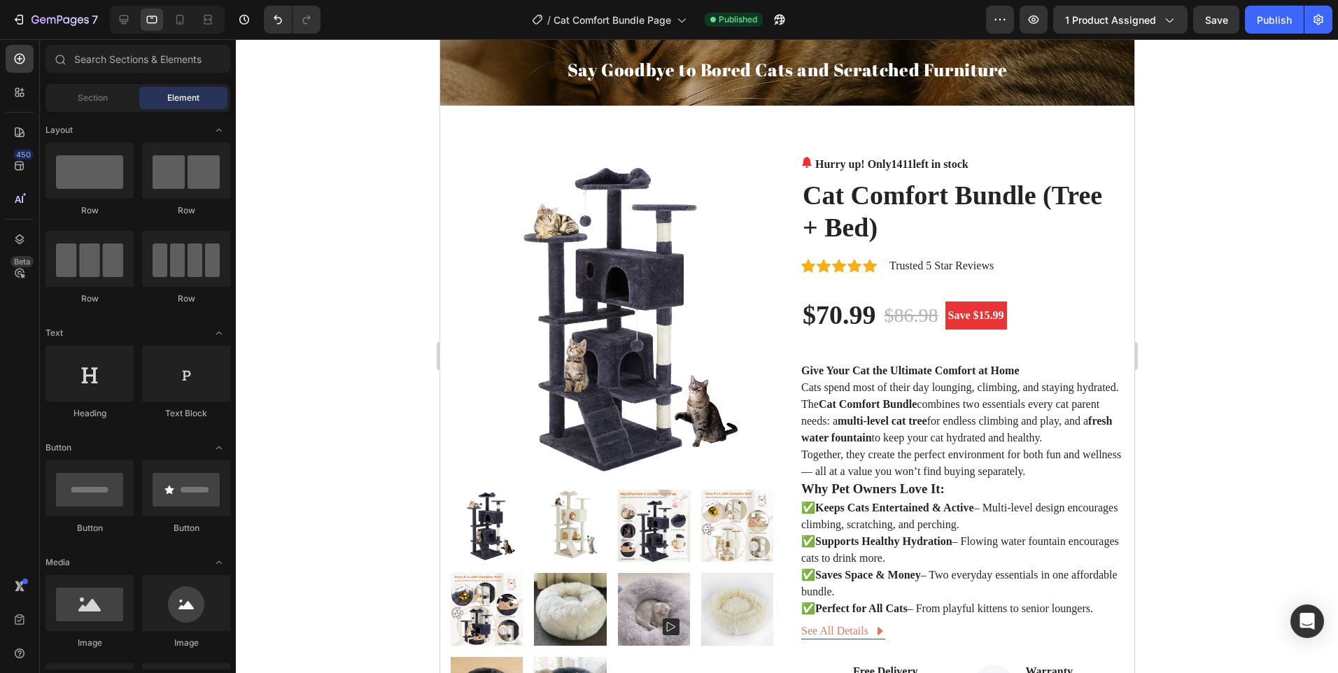
scroll to position [0, 0]
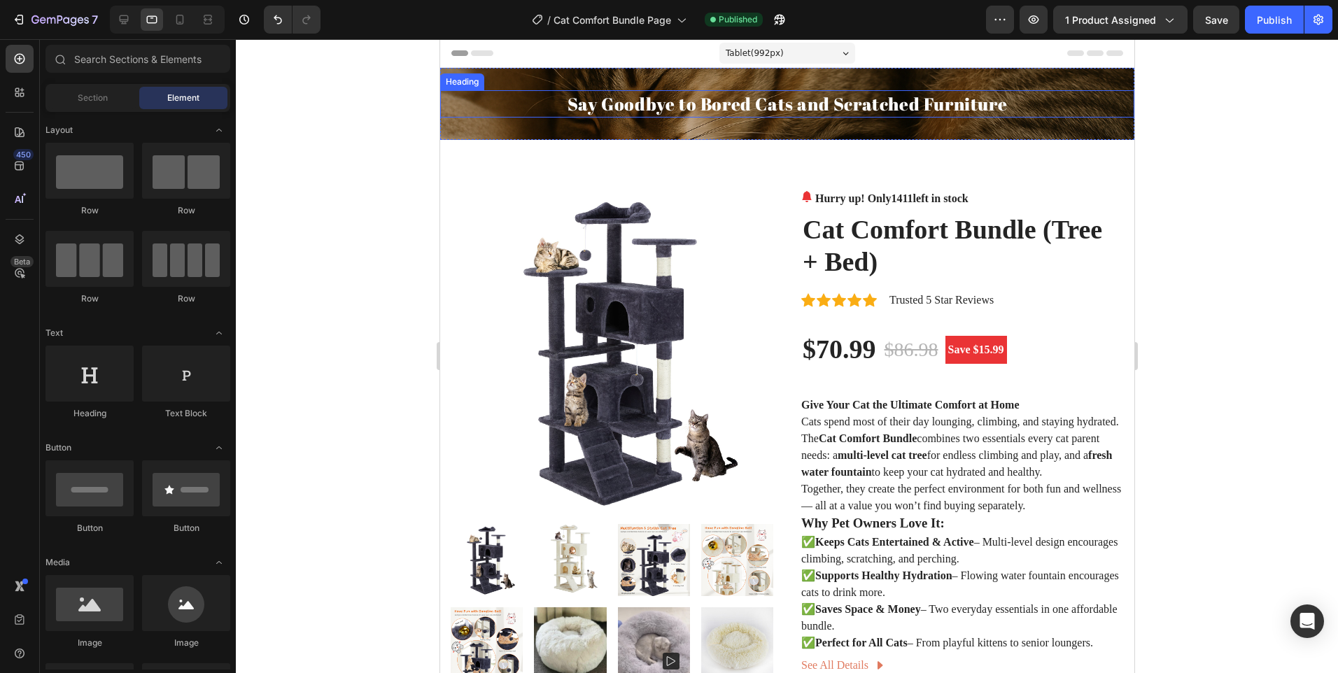
click at [890, 102] on h2 "Say Goodbye to Bored Cats and Scratched Furniture" at bounding box center [787, 103] width 694 height 27
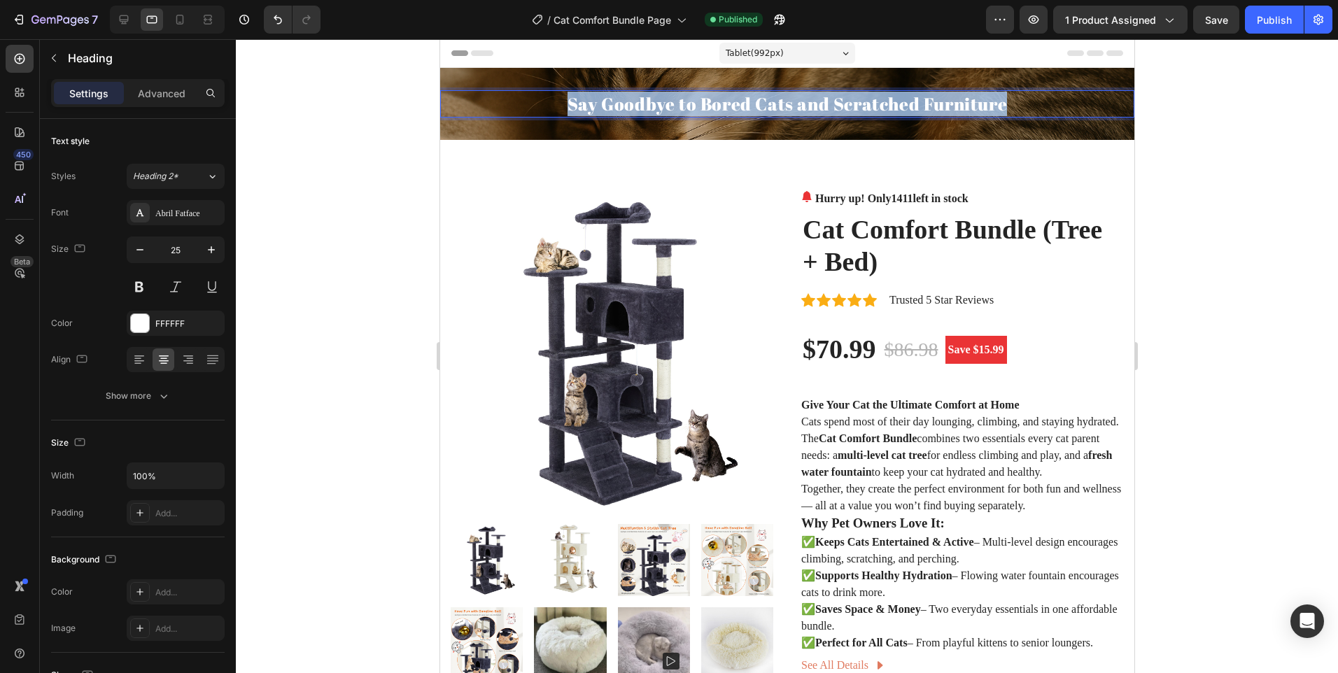
click at [890, 102] on p "Say Goodbye to Bored Cats and Scratched Furniture" at bounding box center [787, 104] width 692 height 25
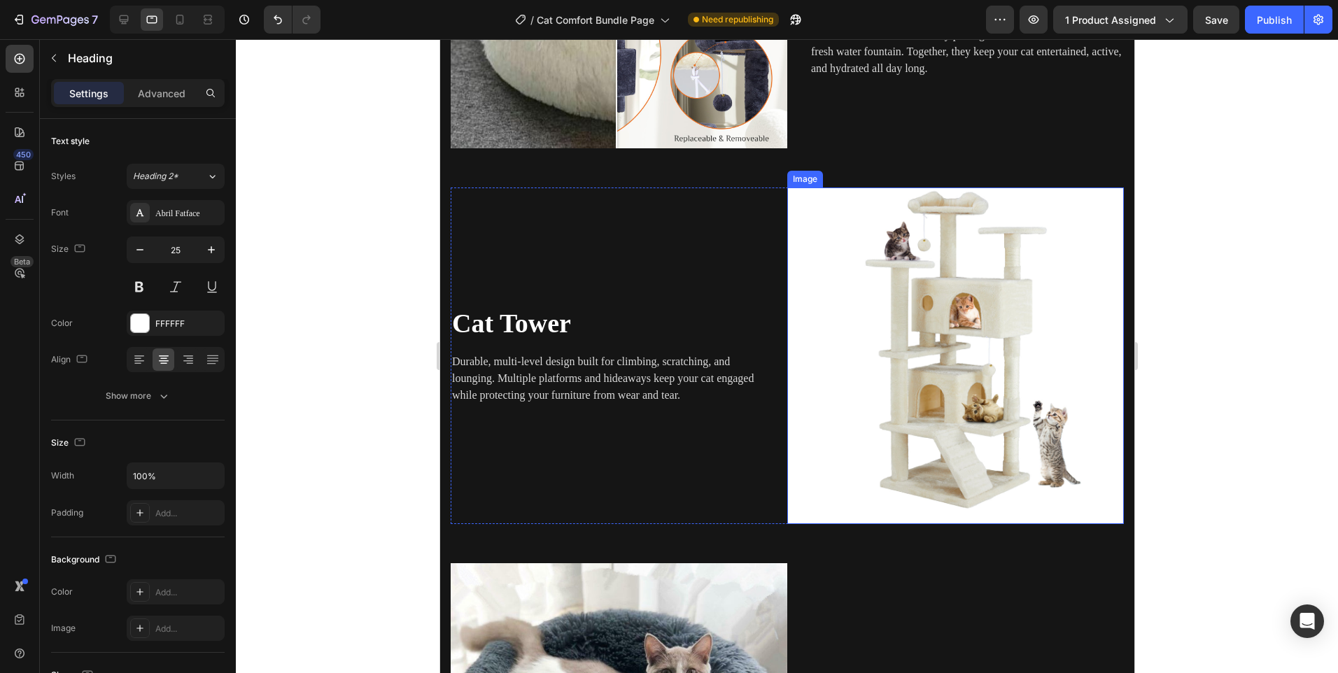
scroll to position [1960, 0]
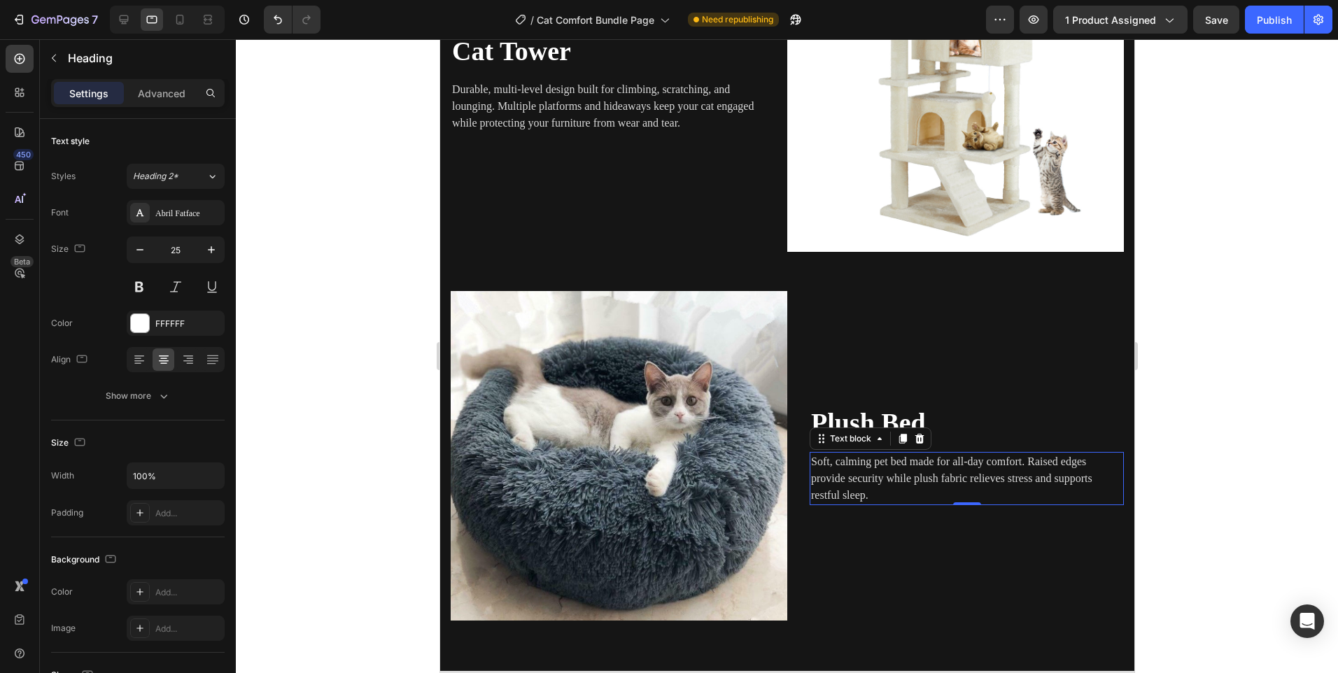
click at [881, 482] on p "Soft, calming pet bed made for all-day comfort. Raised edges provide security w…" at bounding box center [967, 479] width 312 height 50
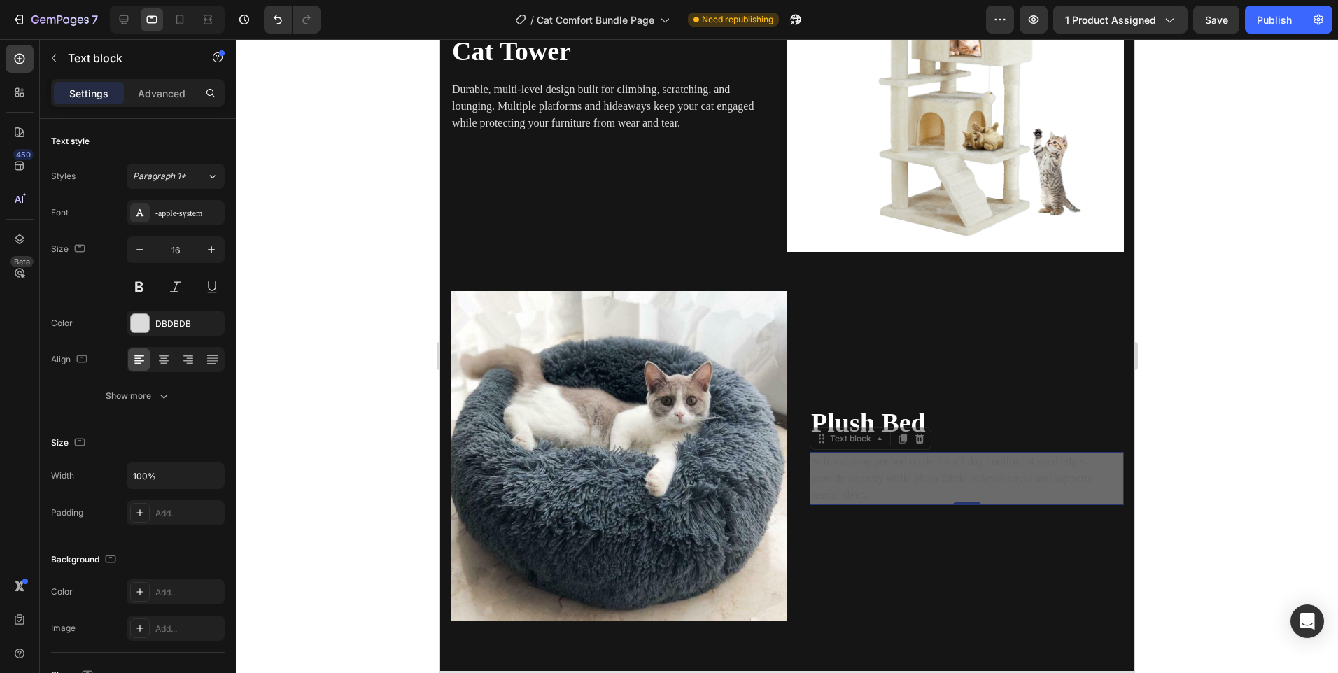
scroll to position [1933, 0]
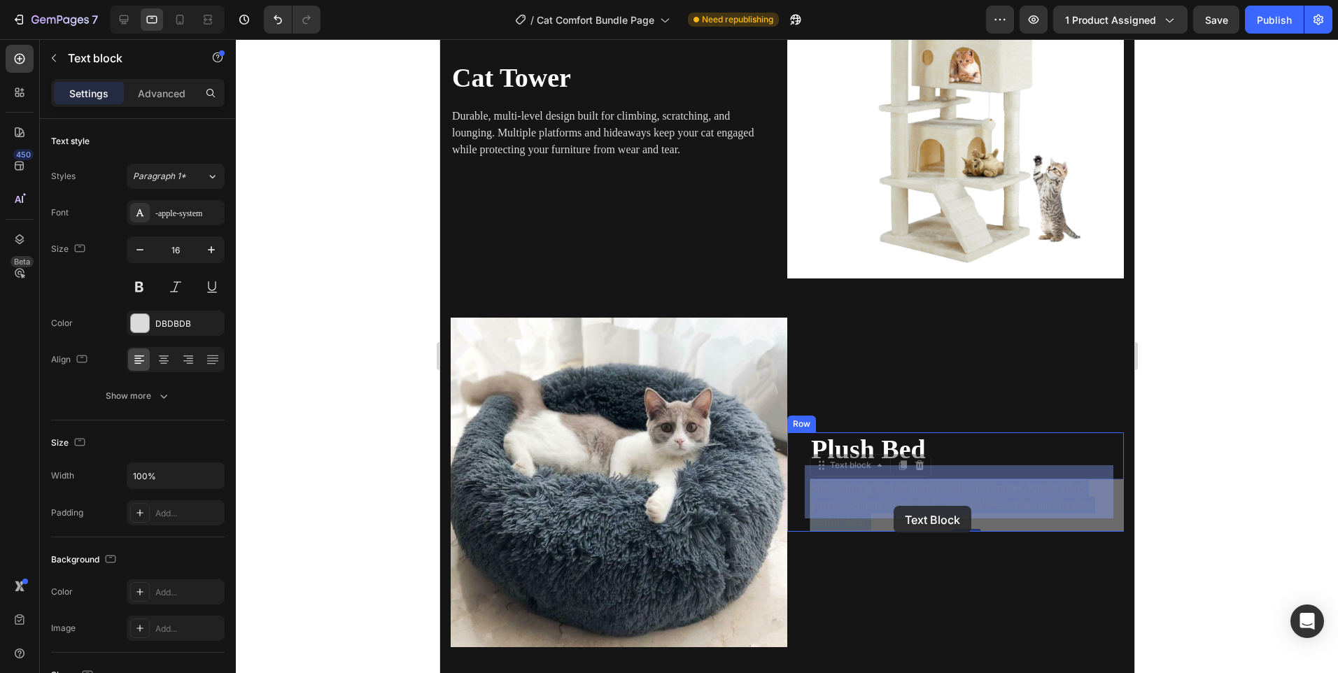
drag, startPoint x: 881, startPoint y: 483, endPoint x: 884, endPoint y: 510, distance: 26.7
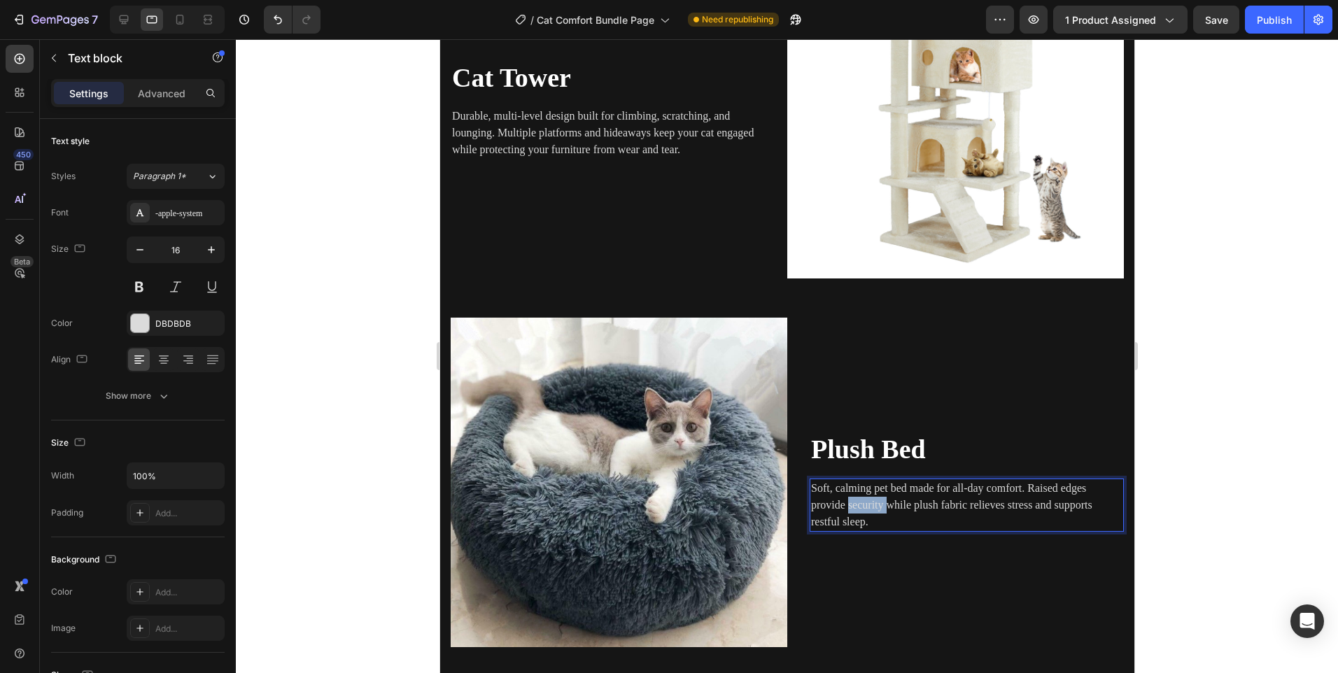
click at [860, 489] on p "Soft, calming pet bed made for all-day comfort. Raised edges provide security w…" at bounding box center [967, 505] width 312 height 50
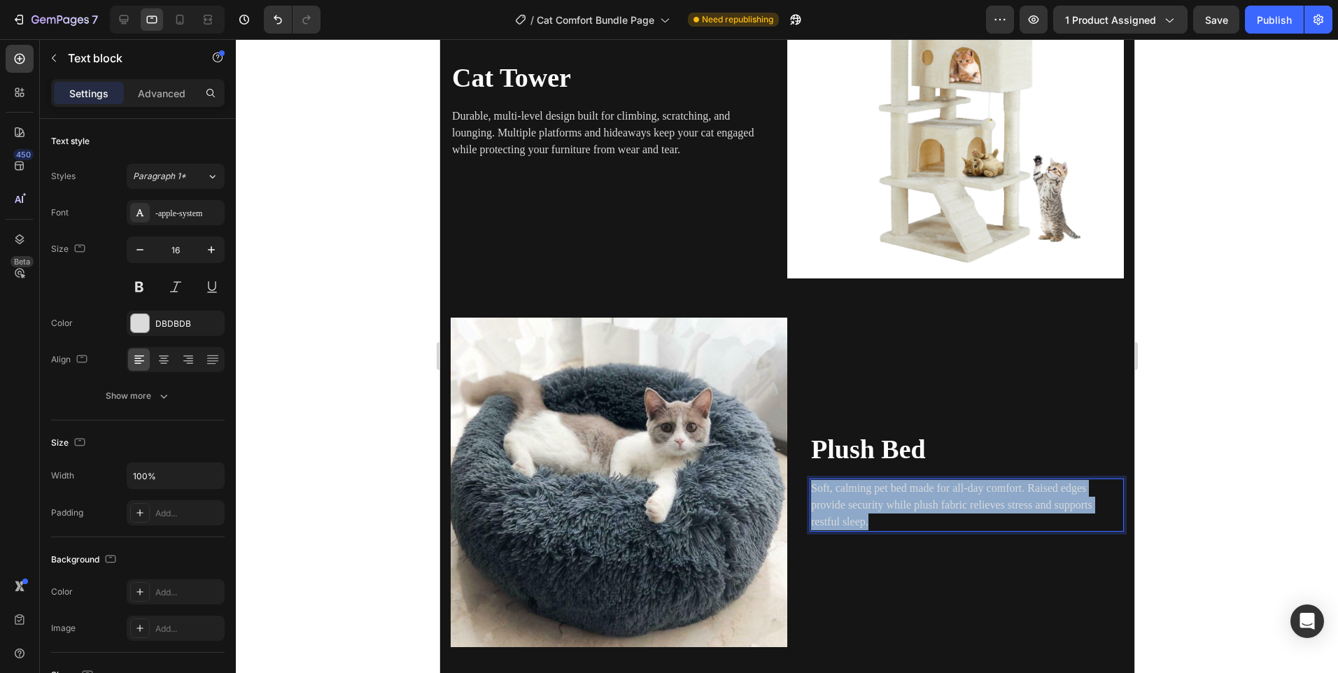
click at [860, 489] on p "Soft, calming pet bed made for all-day comfort. Raised edges provide security w…" at bounding box center [967, 505] width 312 height 50
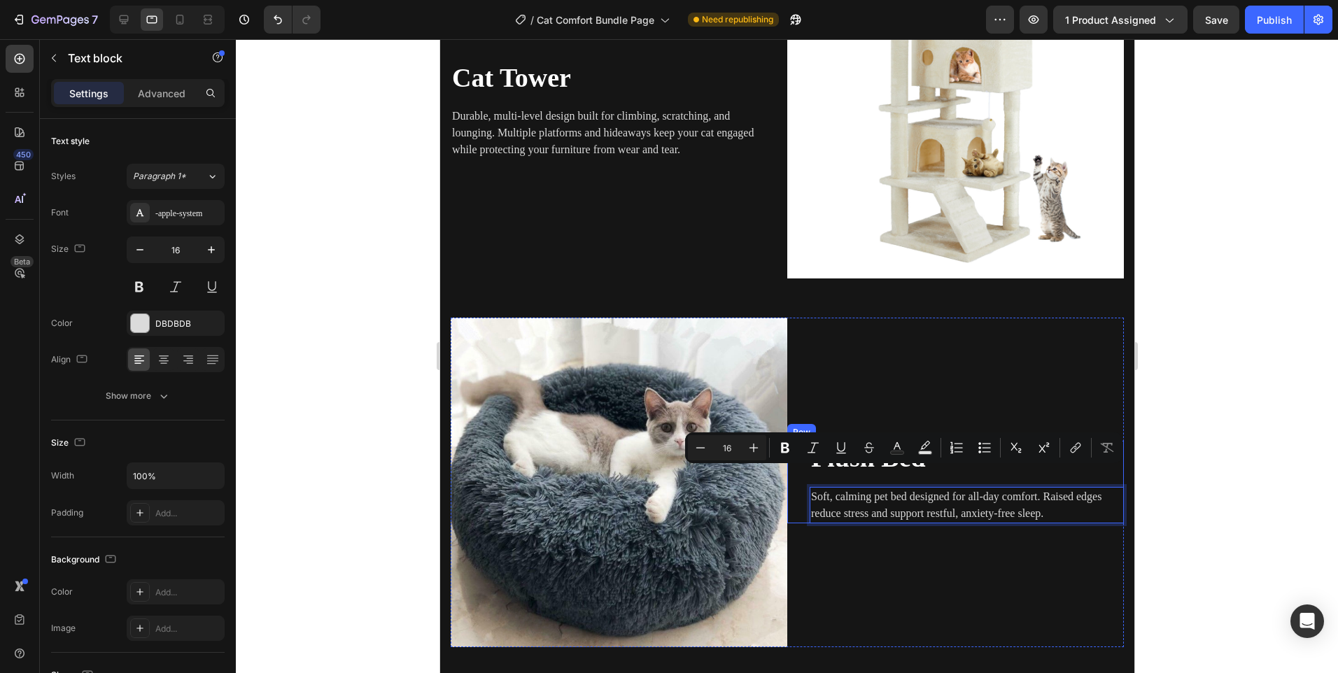
scroll to position [1942, 0]
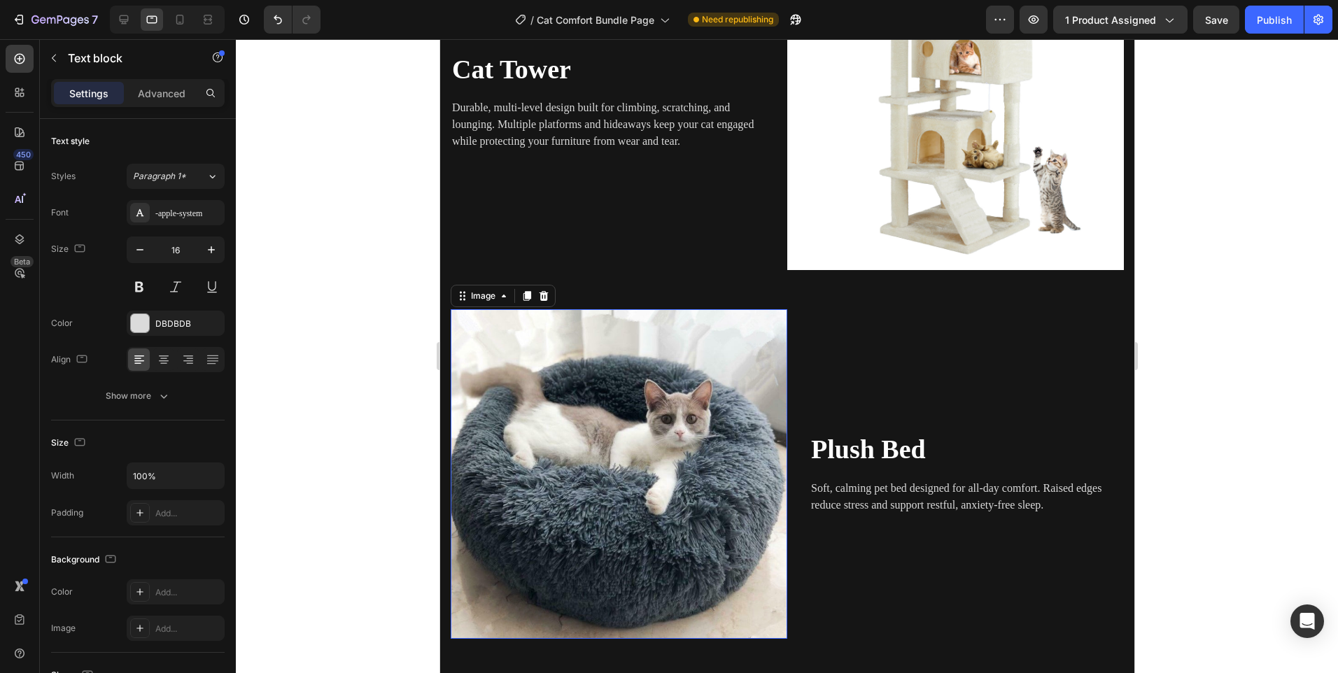
click at [713, 397] on img at bounding box center [618, 474] width 337 height 330
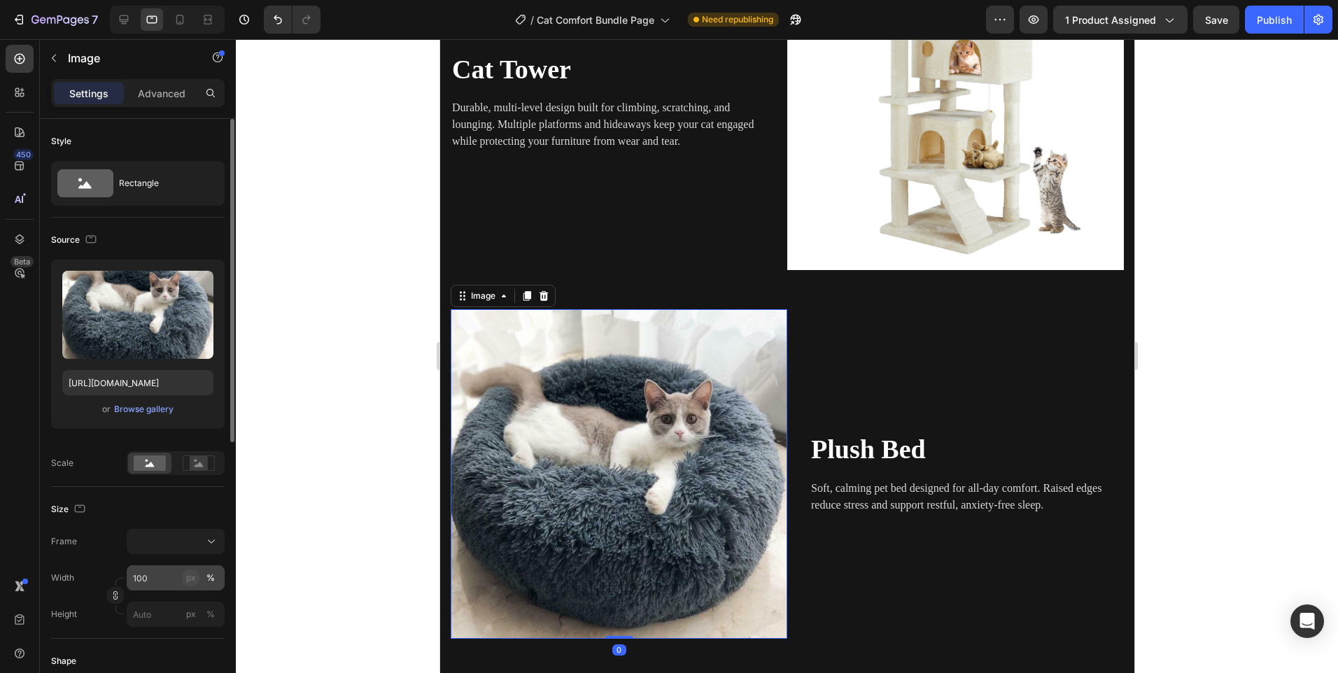
click at [191, 578] on div "px" at bounding box center [191, 578] width 10 height 13
type input "100"
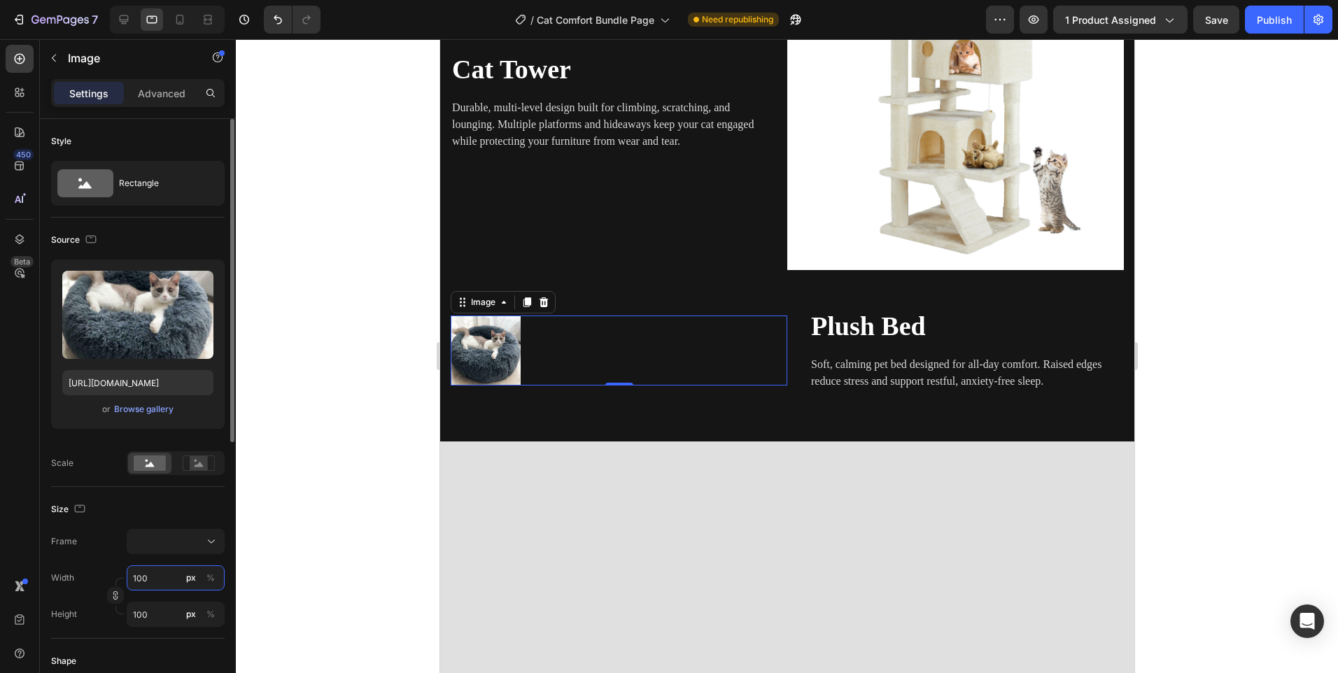
type input "3"
type input "30"
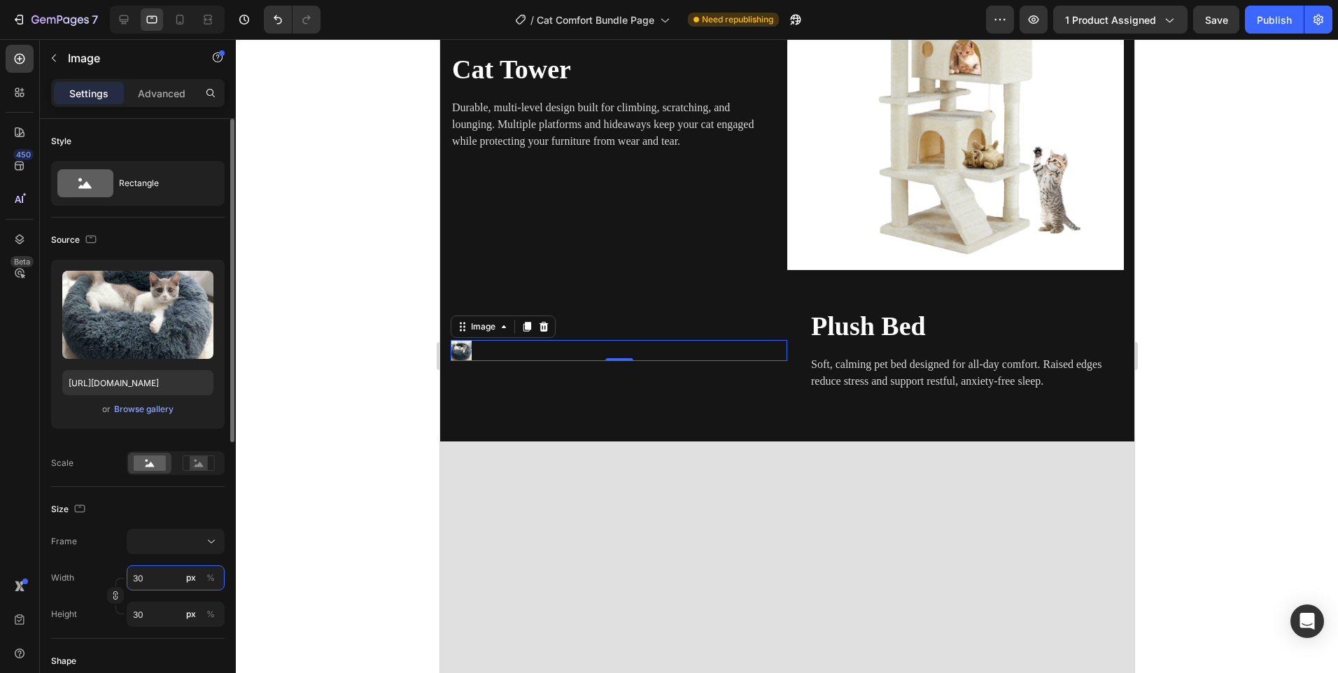
type input "300"
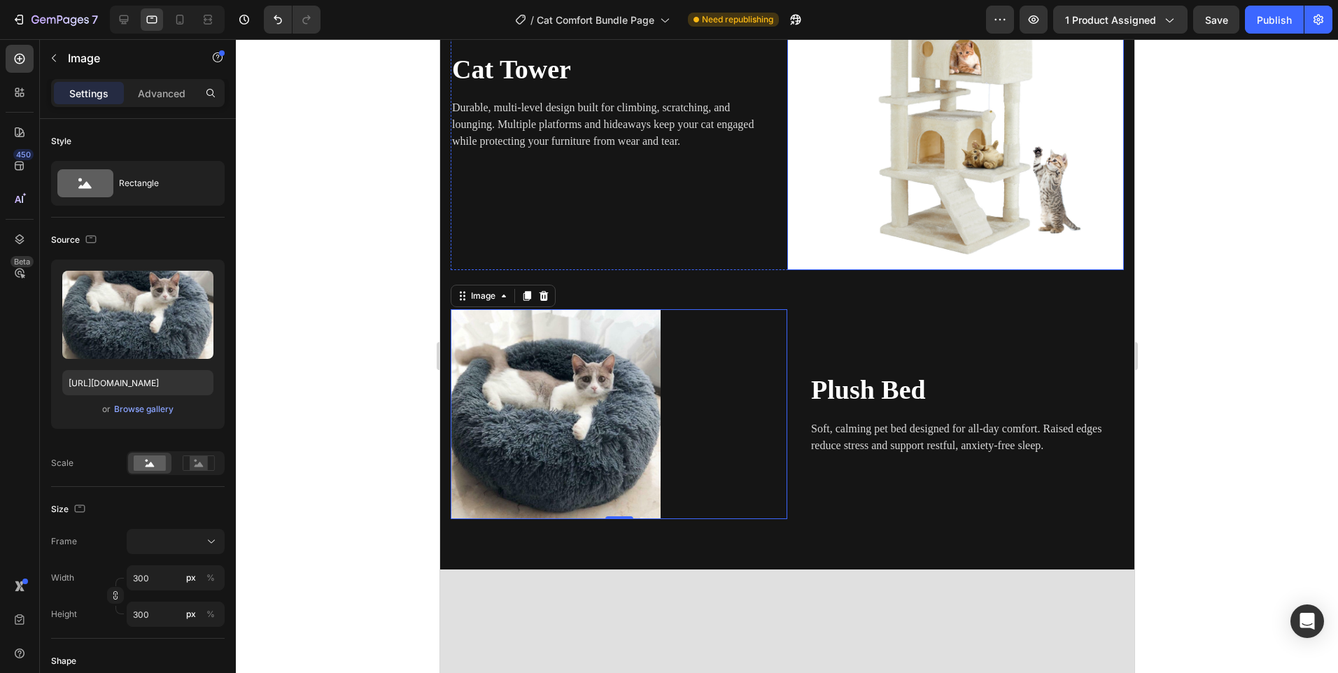
click at [852, 115] on img at bounding box center [955, 101] width 337 height 337
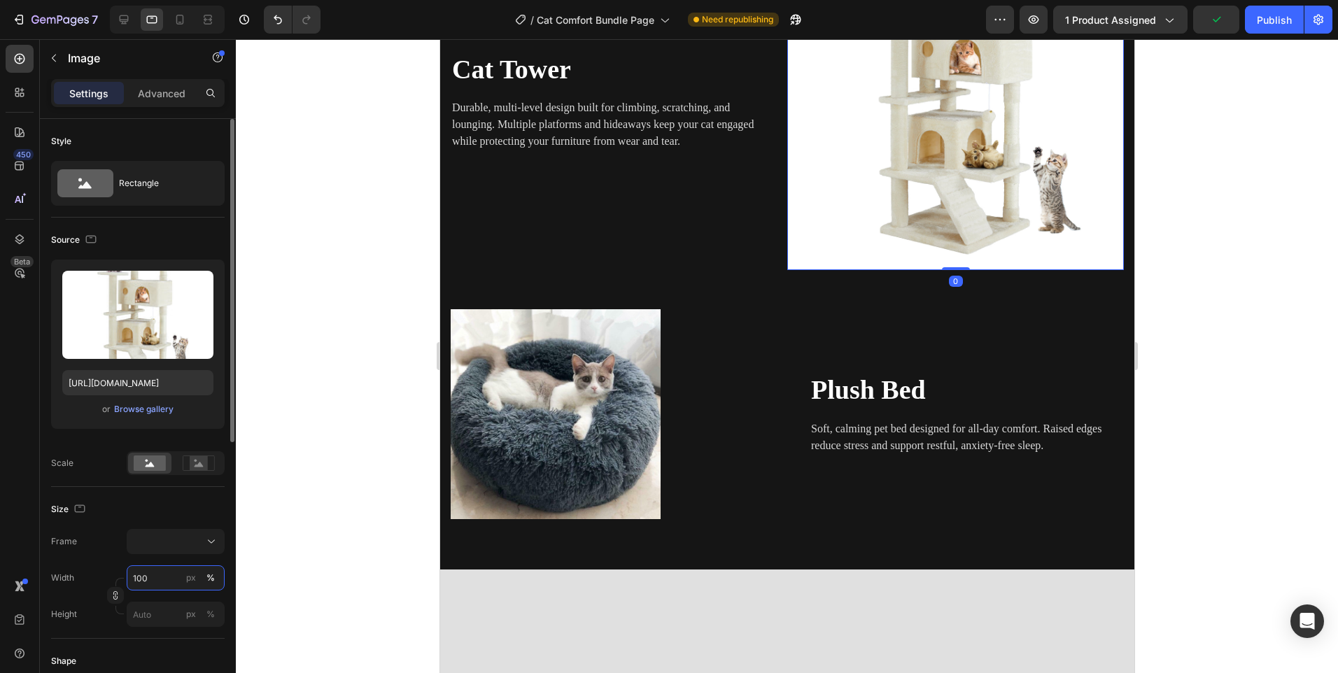
click at [167, 579] on input "100" at bounding box center [176, 578] width 98 height 25
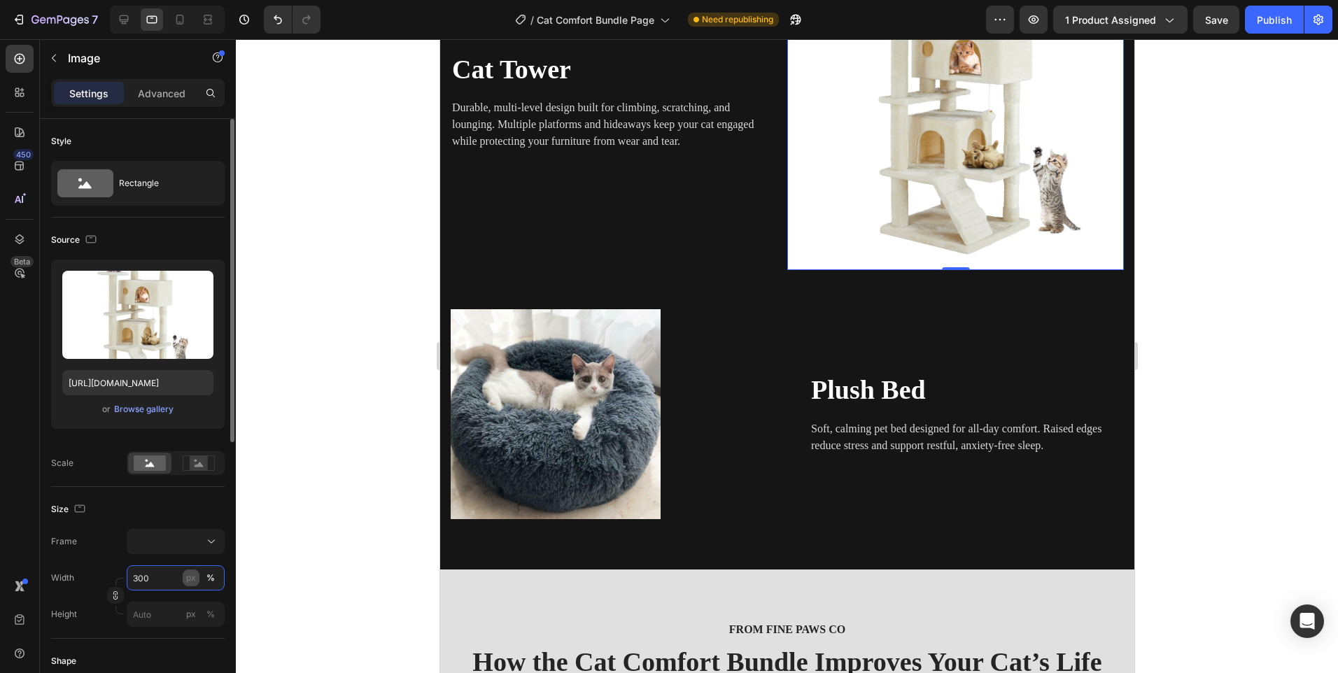
type input "300"
click at [191, 578] on div "px" at bounding box center [191, 578] width 10 height 13
type input "300"
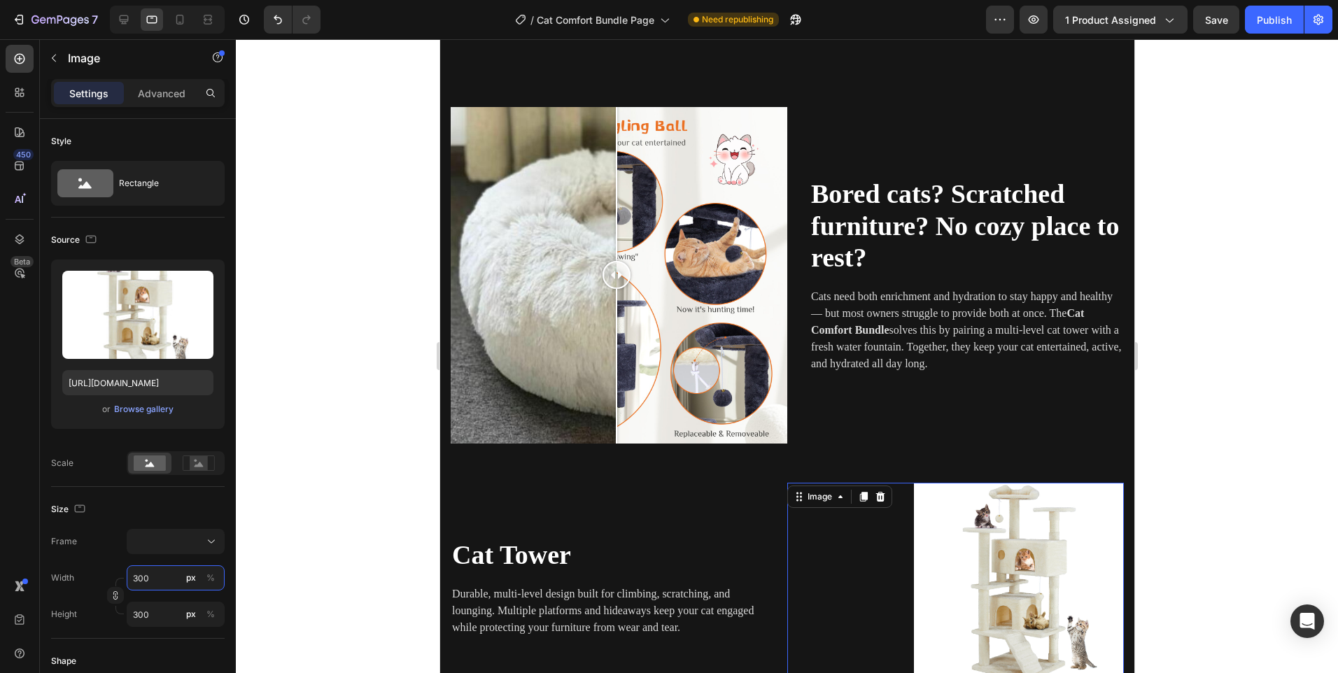
scroll to position [1392, 0]
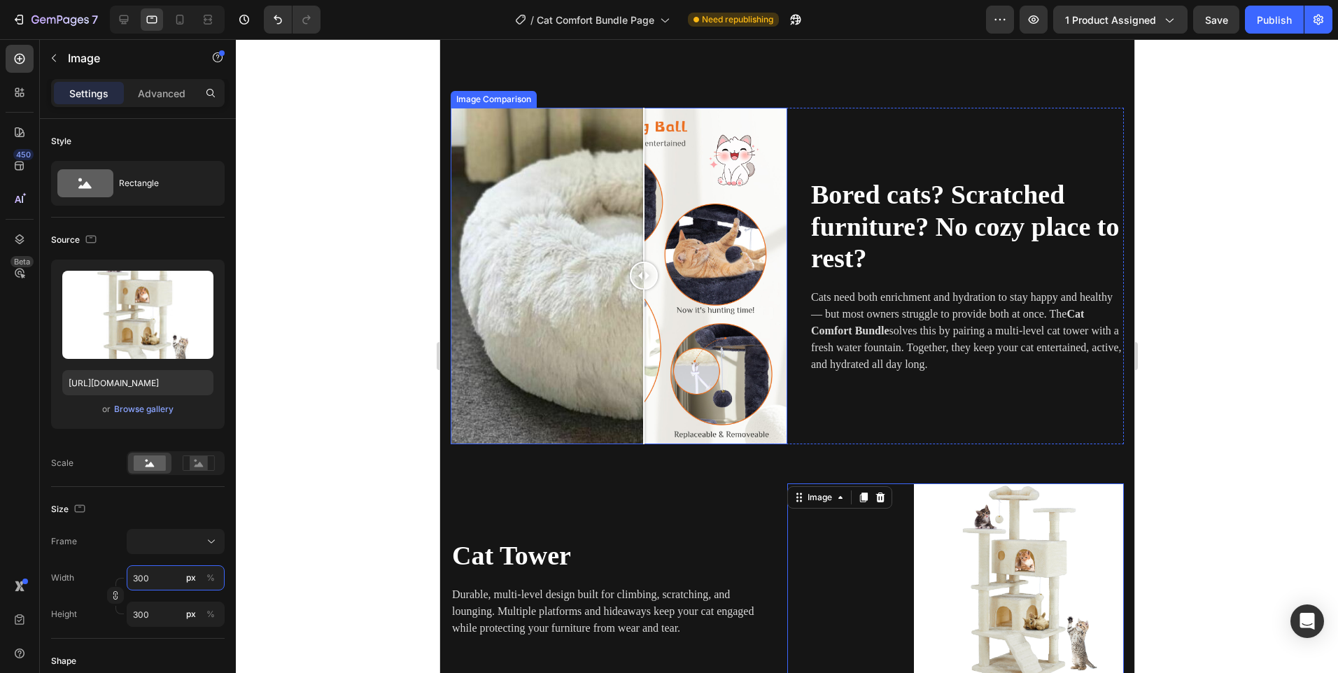
drag, startPoint x: 610, startPoint y: 267, endPoint x: 643, endPoint y: 272, distance: 33.4
click at [643, 272] on div at bounding box center [643, 276] width 28 height 28
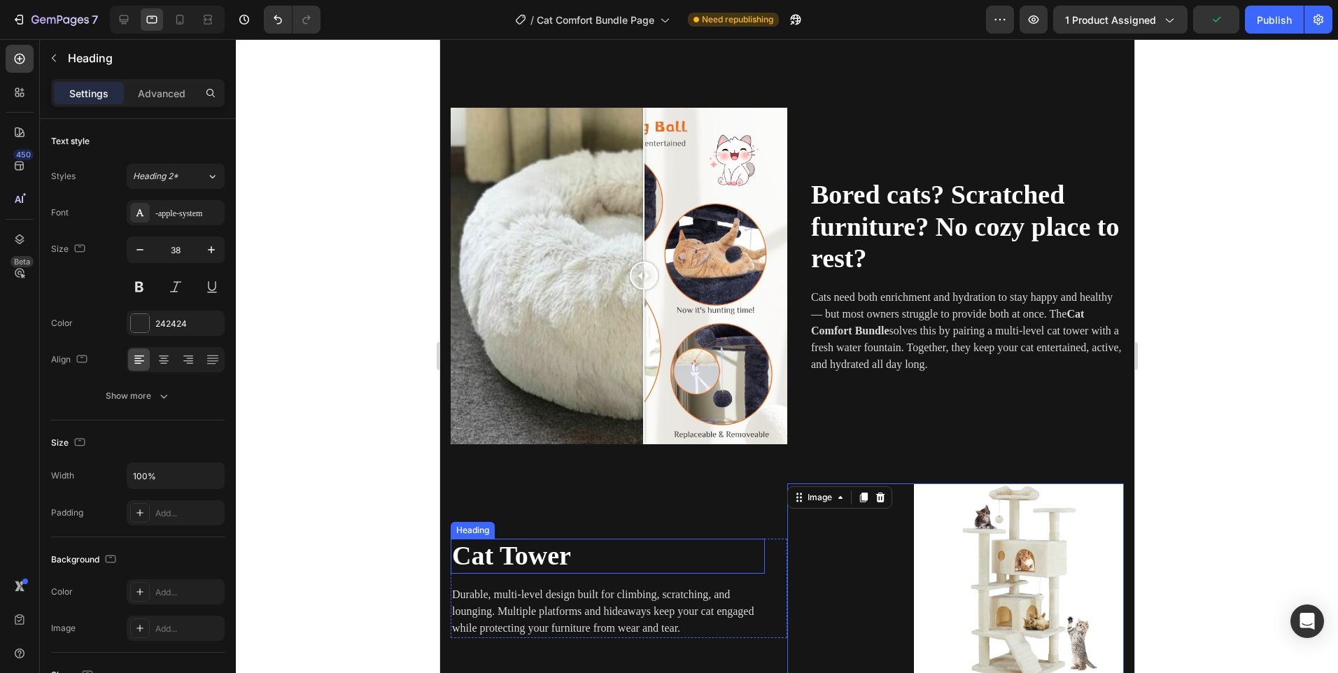
click at [669, 552] on h2 "Cat Tower" at bounding box center [607, 556] width 314 height 35
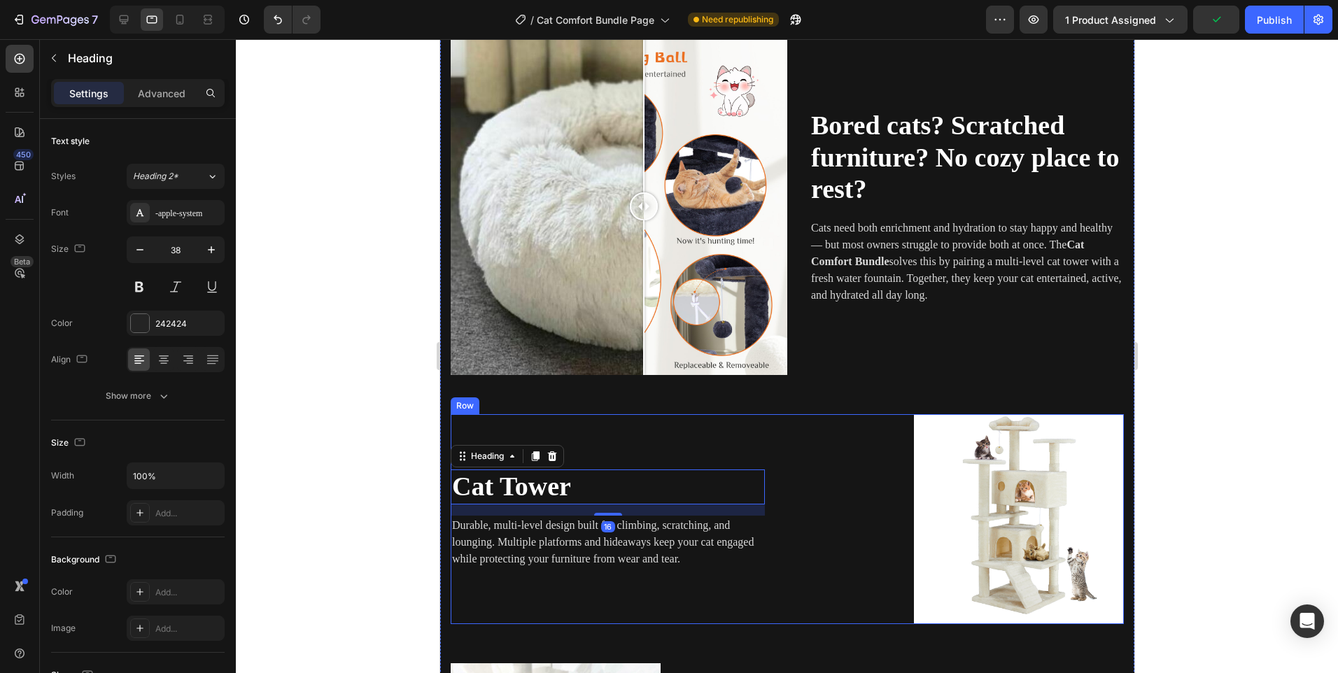
scroll to position [1602, 0]
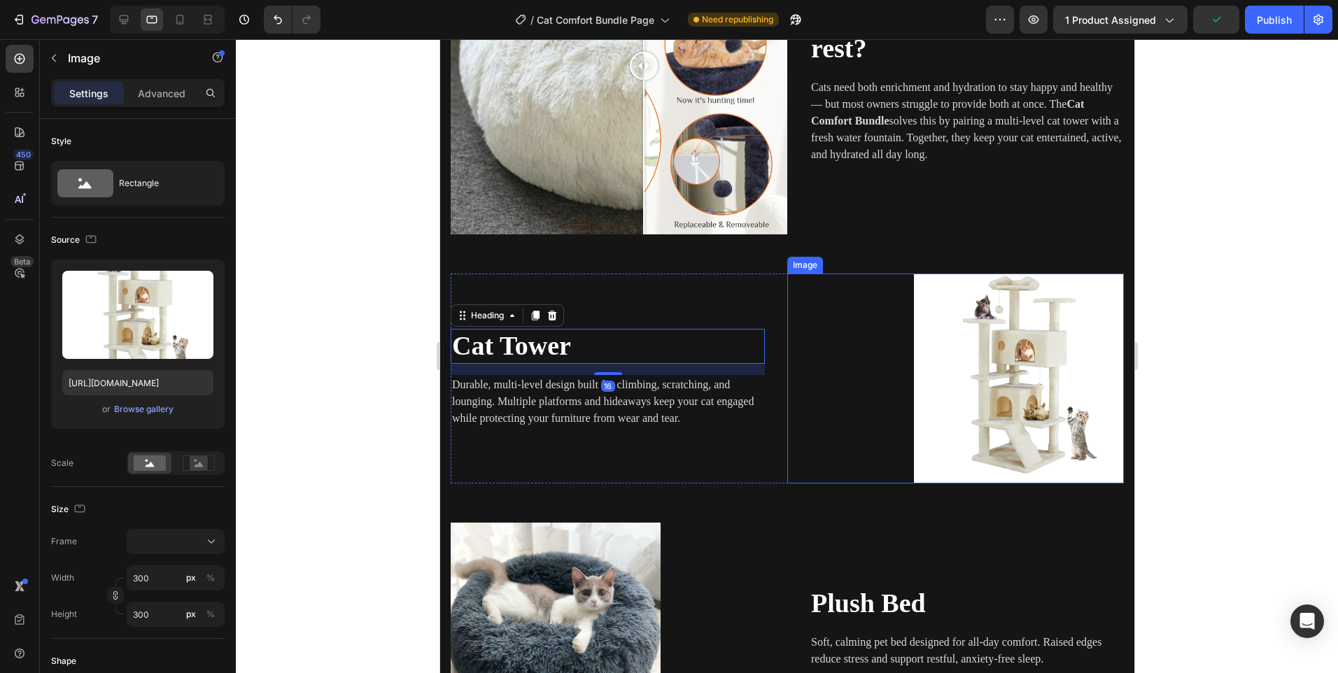
click at [958, 363] on img at bounding box center [1019, 379] width 210 height 210
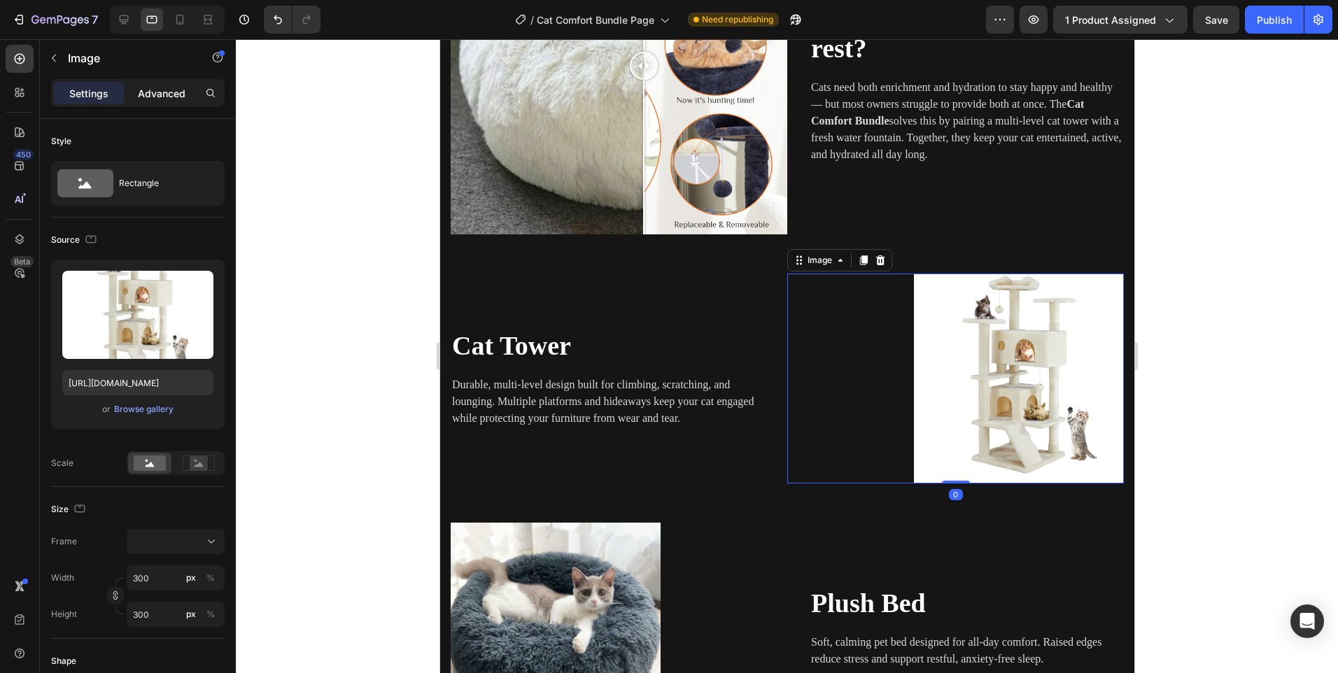
click at [158, 90] on p "Advanced" at bounding box center [162, 93] width 48 height 15
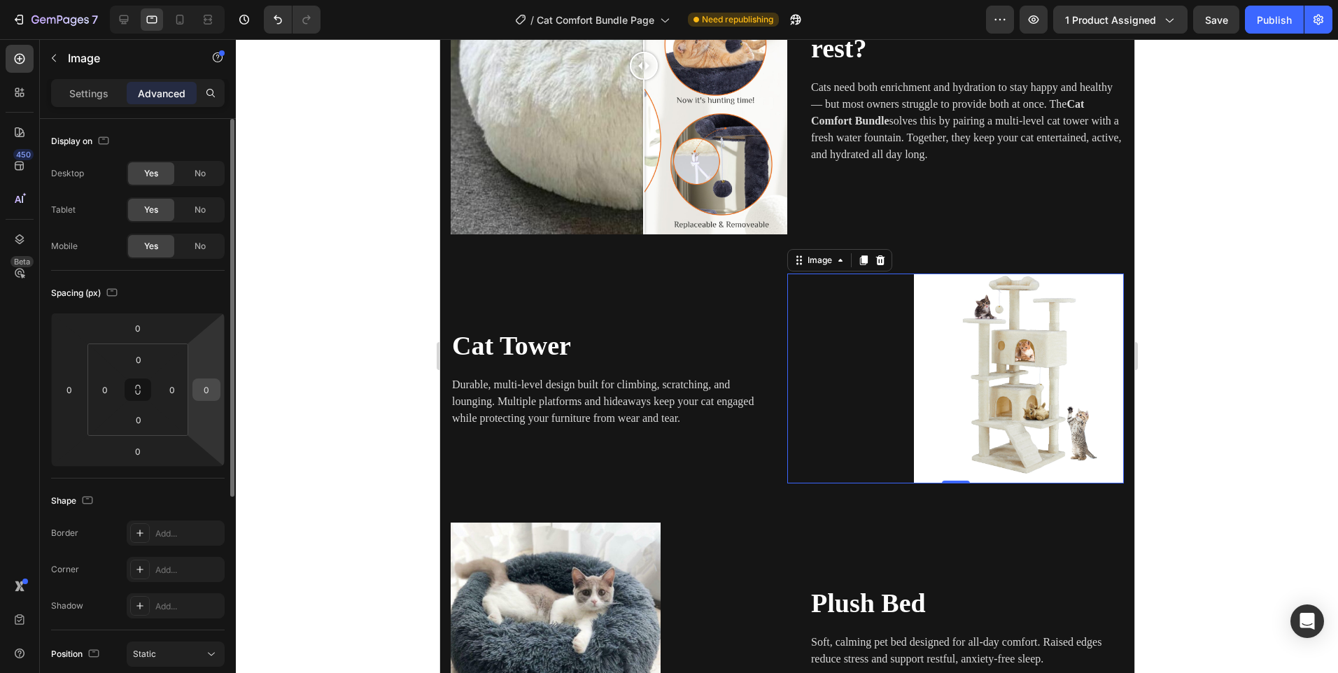
click at [221, 0] on html "7 Version history / Cat Comfort Bundle Page Need republishing Preview 1 product…" at bounding box center [669, 0] width 1338 height 0
click at [218, 390] on div "0" at bounding box center [207, 390] width 28 height 22
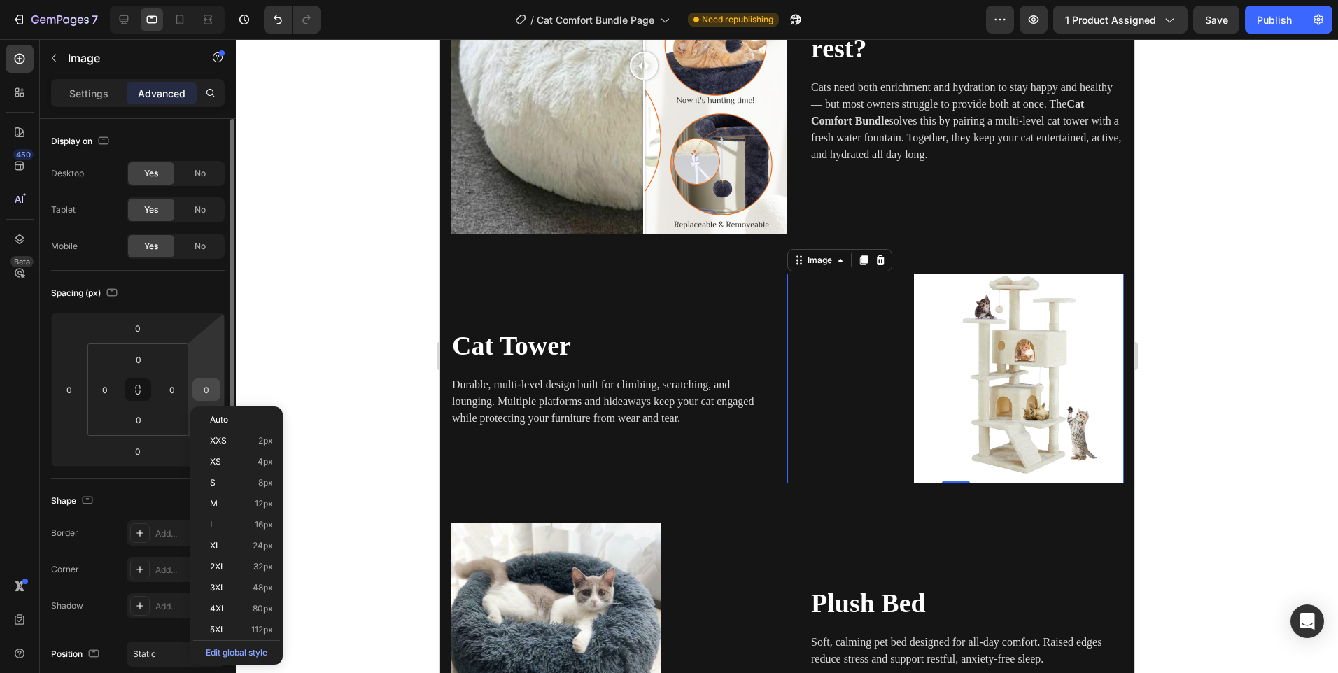
click at [219, 394] on div "0" at bounding box center [207, 390] width 28 height 22
click at [209, 387] on input "0" at bounding box center [206, 389] width 21 height 21
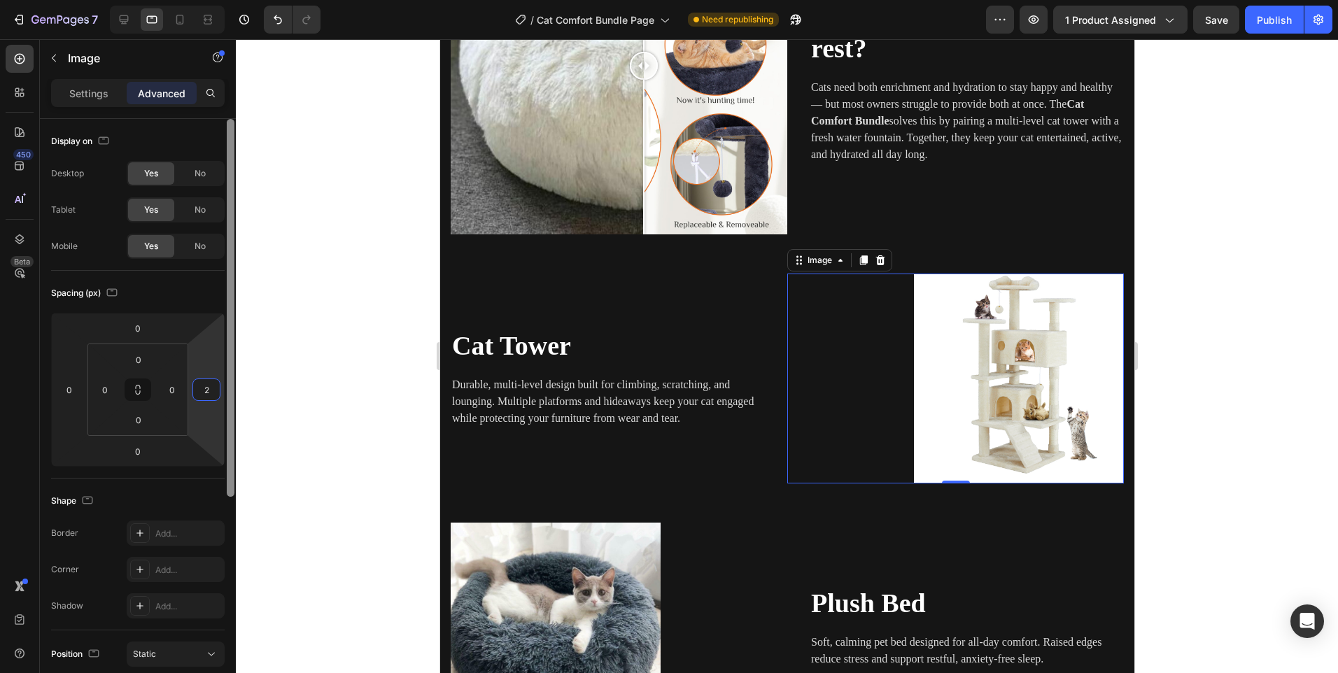
type input "20"
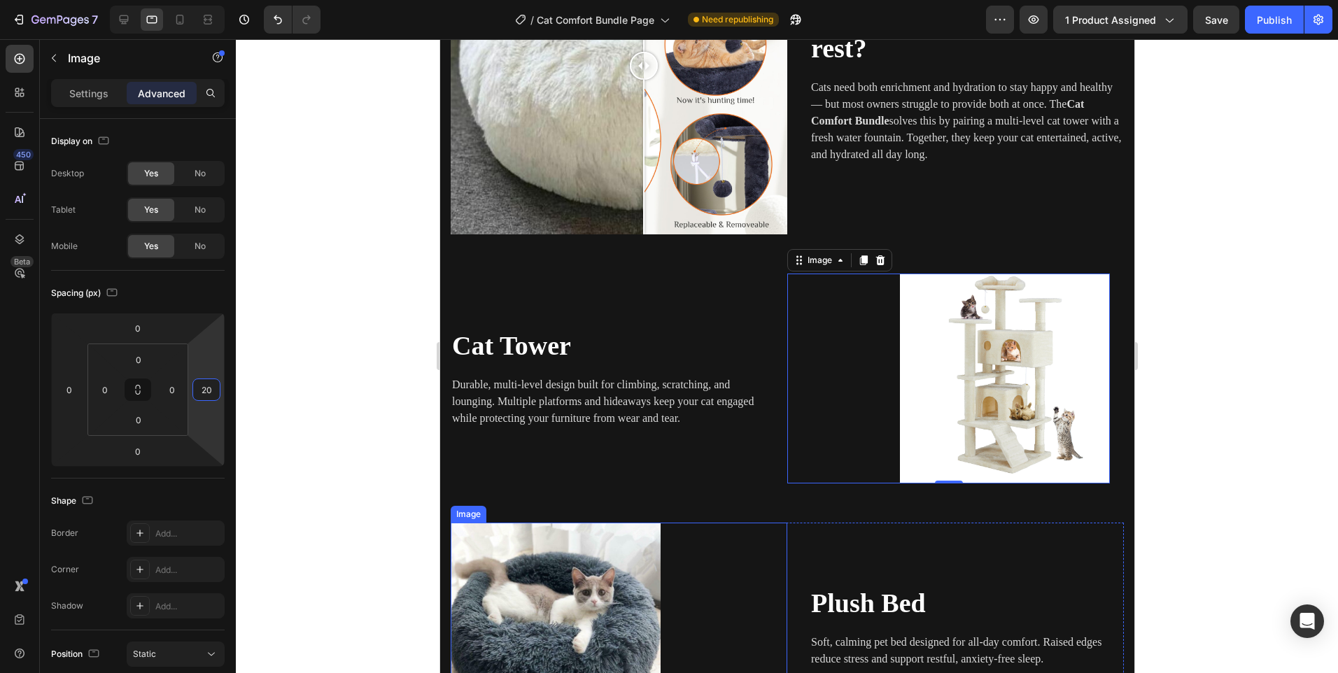
click at [488, 569] on img at bounding box center [555, 628] width 210 height 210
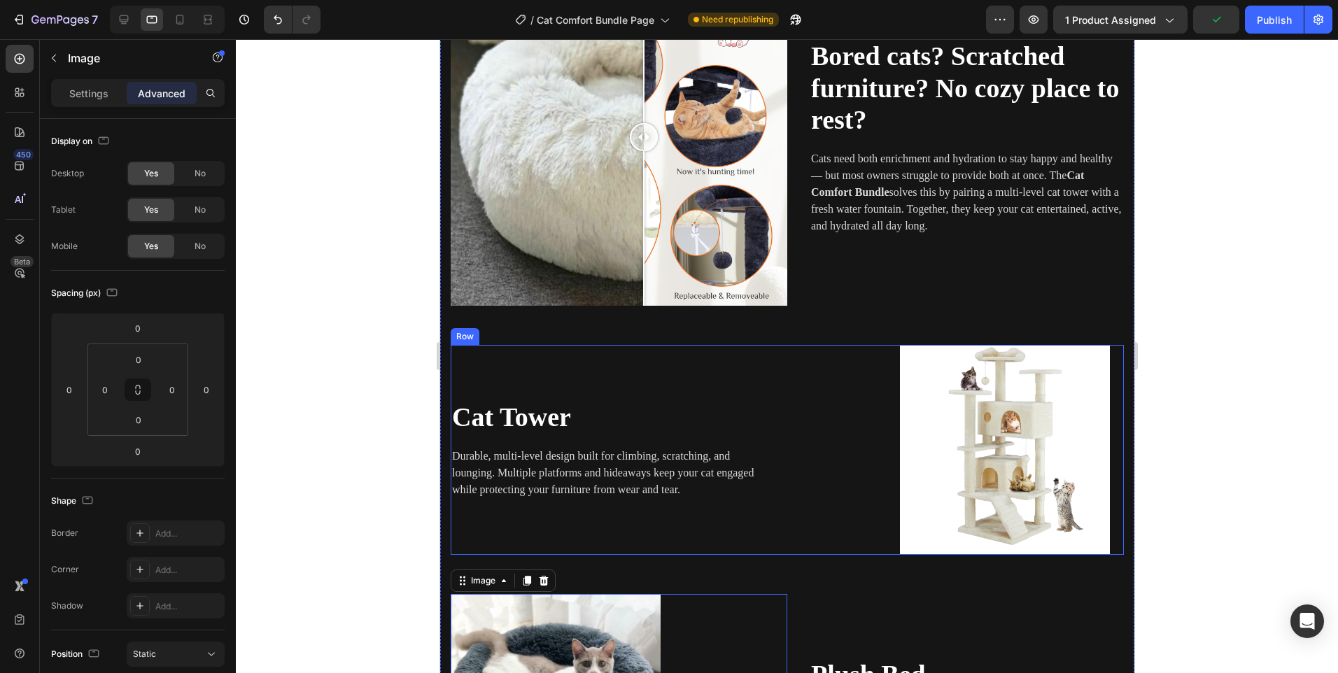
scroll to position [1532, 0]
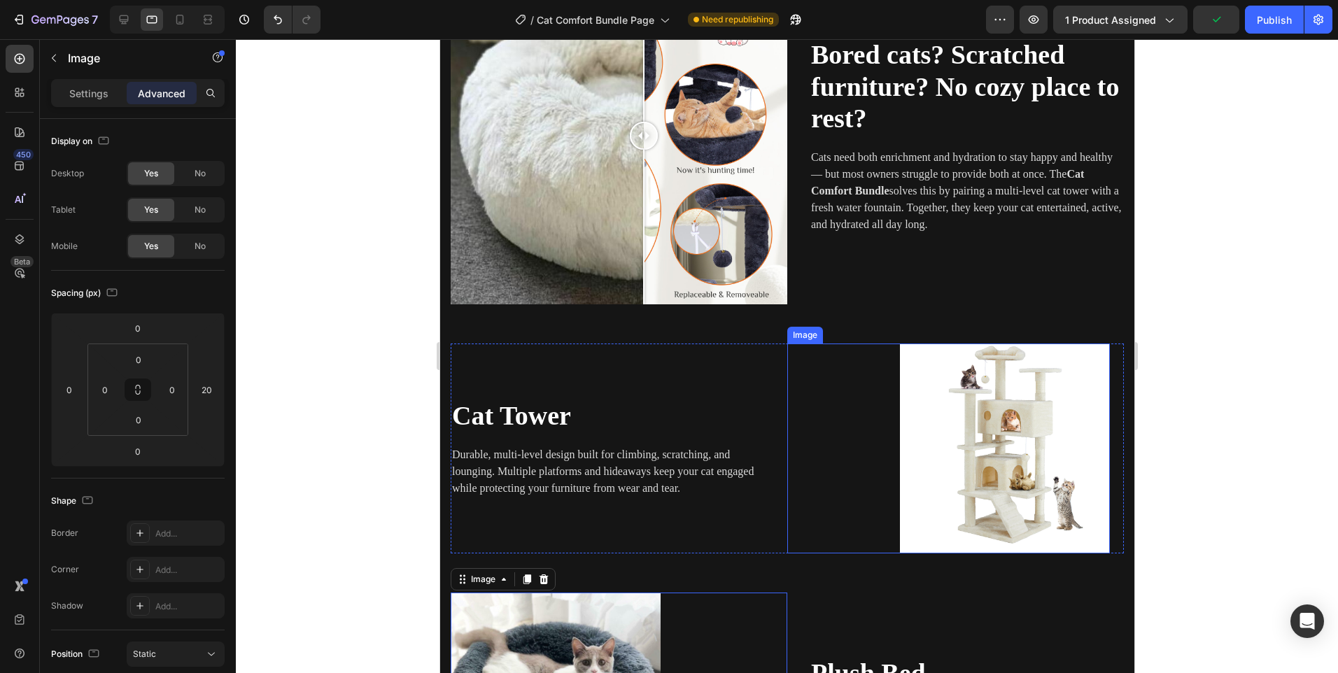
click at [1004, 400] on img at bounding box center [1005, 449] width 210 height 210
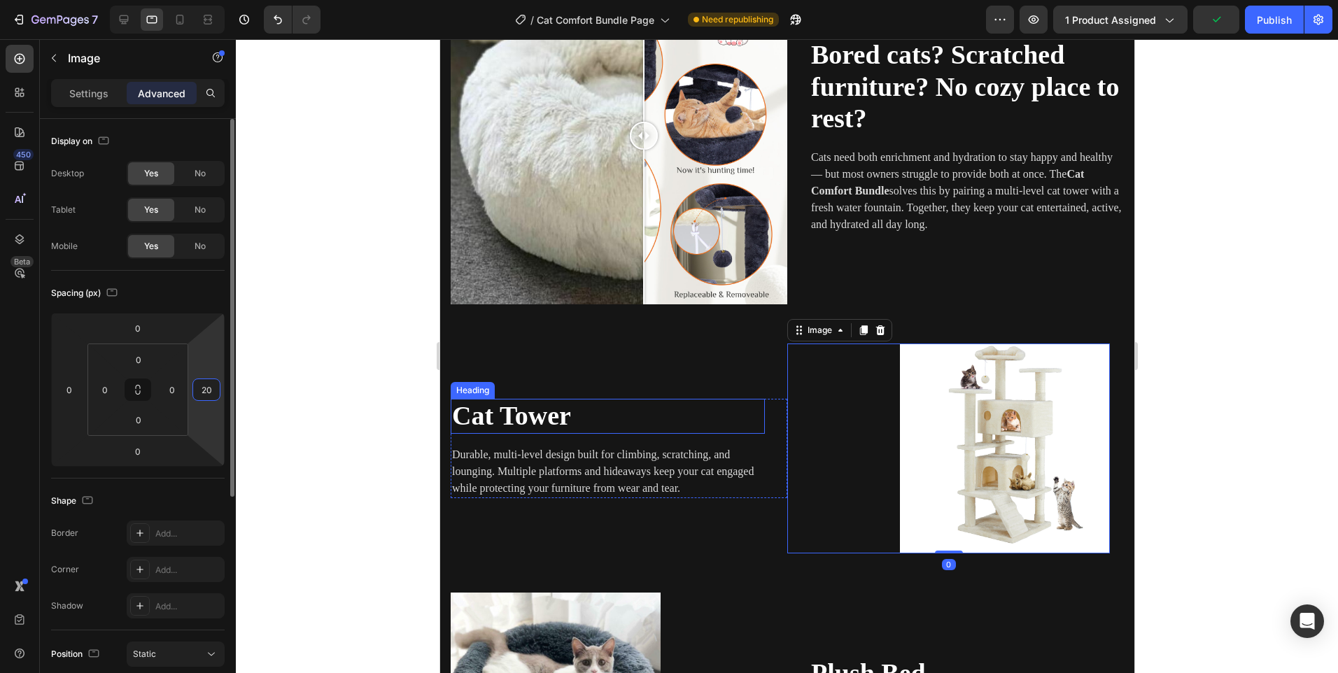
click at [216, 387] on input "20" at bounding box center [206, 389] width 21 height 21
type input "0"
click at [372, 303] on div at bounding box center [787, 356] width 1103 height 634
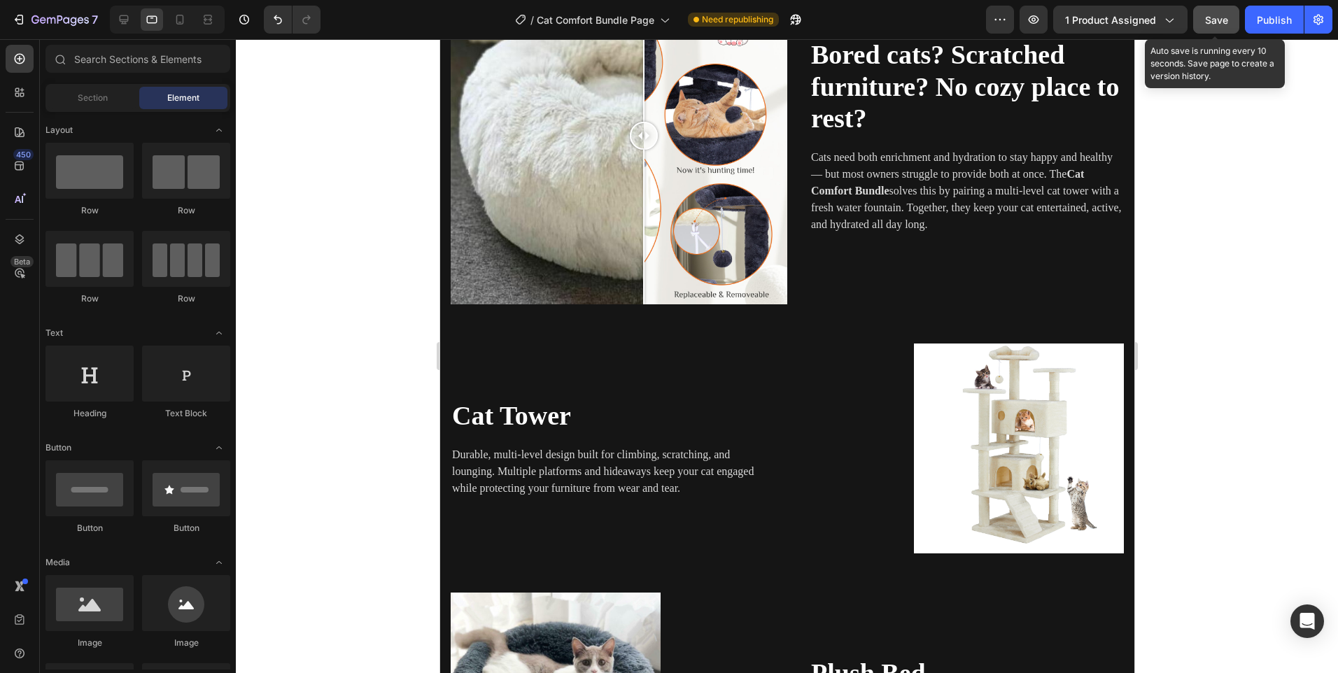
click at [1205, 11] on button "Save" at bounding box center [1217, 20] width 46 height 28
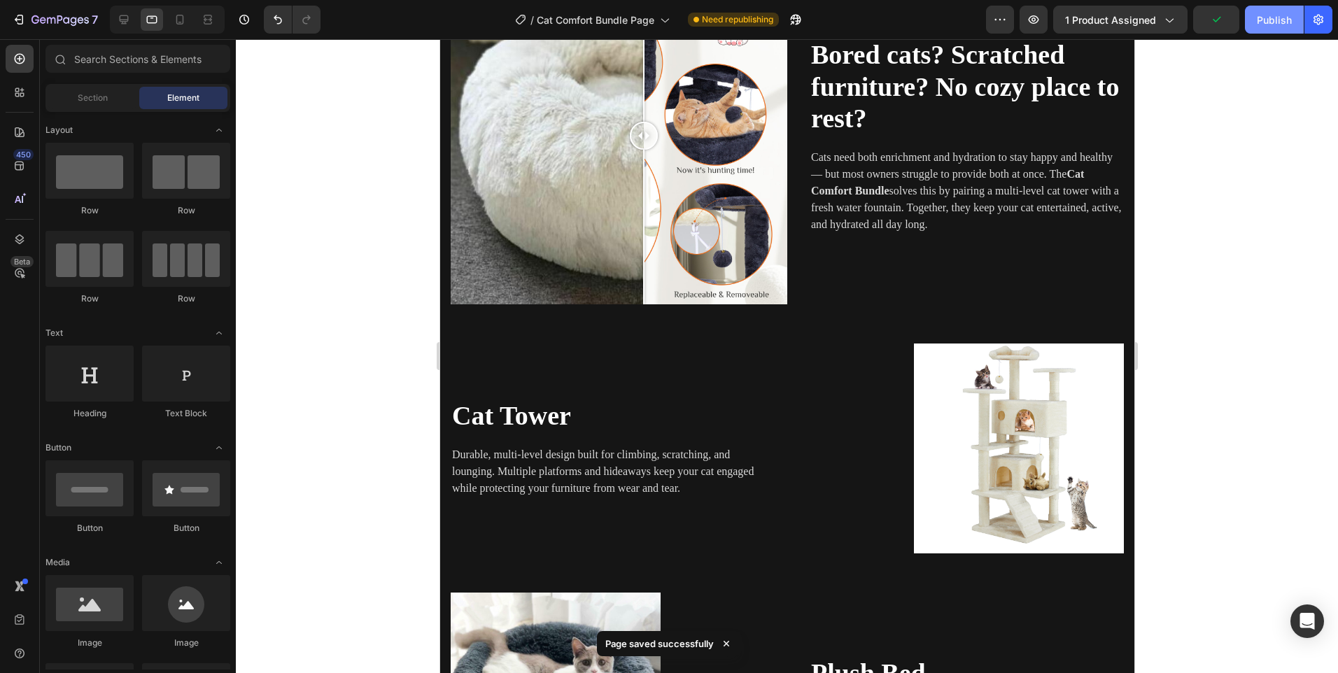
click at [1266, 18] on div "Publish" at bounding box center [1274, 20] width 35 height 15
